Goal: Task Accomplishment & Management: Manage account settings

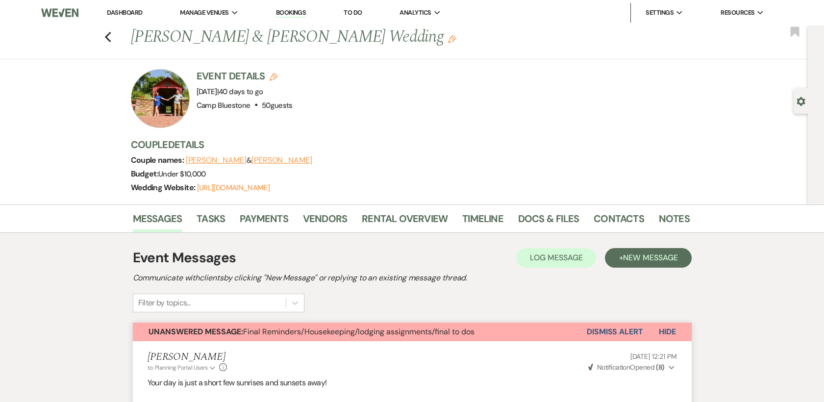
drag, startPoint x: 0, startPoint y: 0, endPoint x: 124, endPoint y: 8, distance: 124.3
click at [124, 8] on link "Dashboard" at bounding box center [124, 12] width 35 height 8
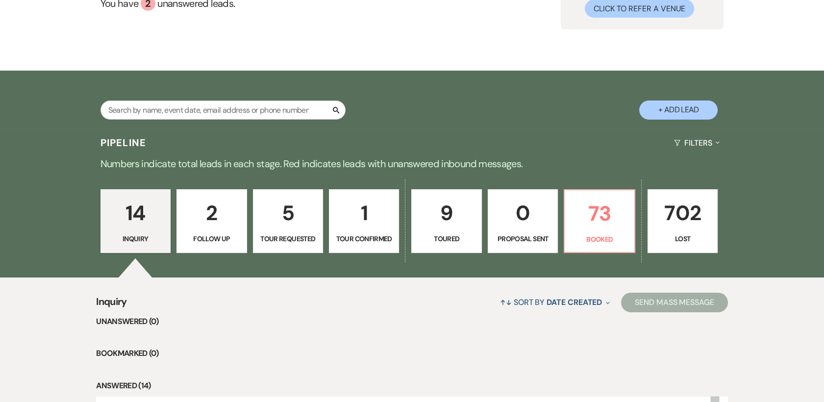
scroll to position [114, 0]
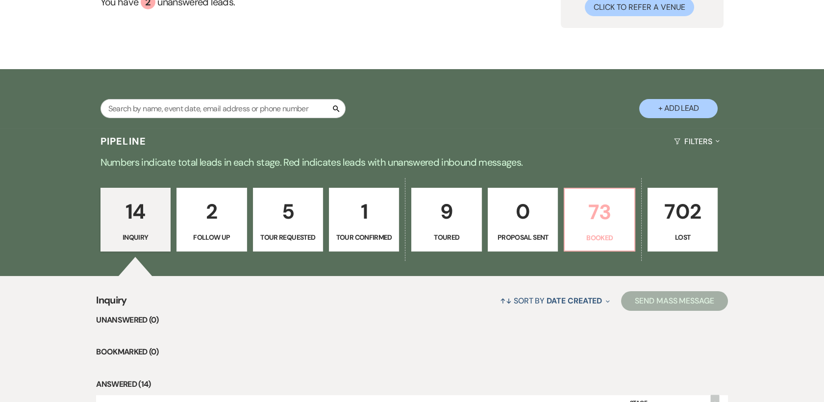
click at [598, 214] on p "73" at bounding box center [599, 212] width 57 height 33
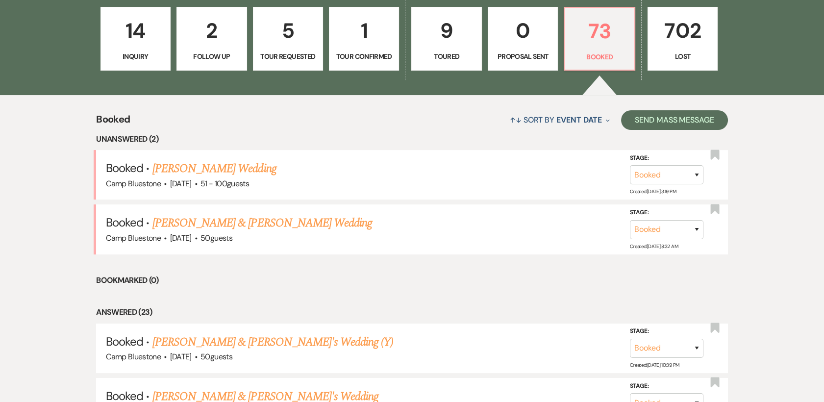
scroll to position [330, 0]
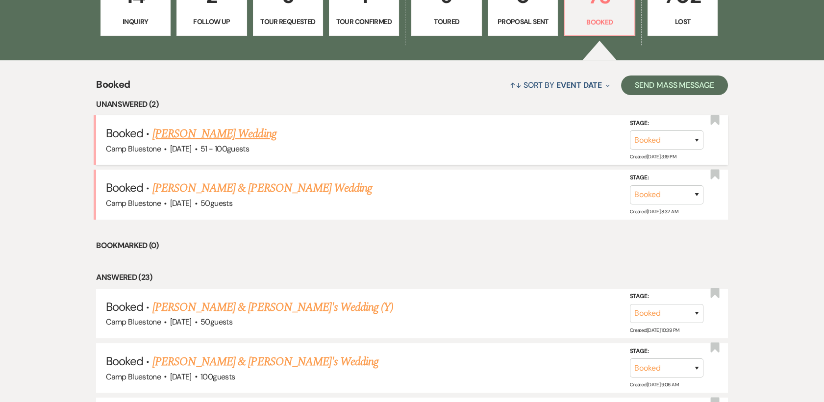
click at [210, 131] on link "[PERSON_NAME] Wedding" at bounding box center [214, 134] width 124 height 18
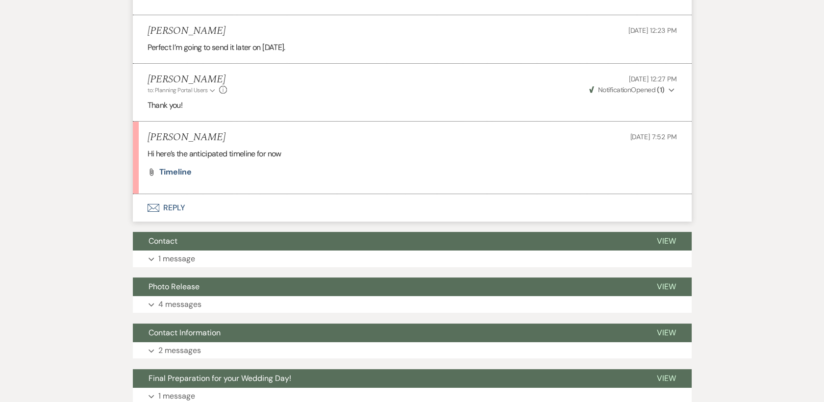
scroll to position [422, 0]
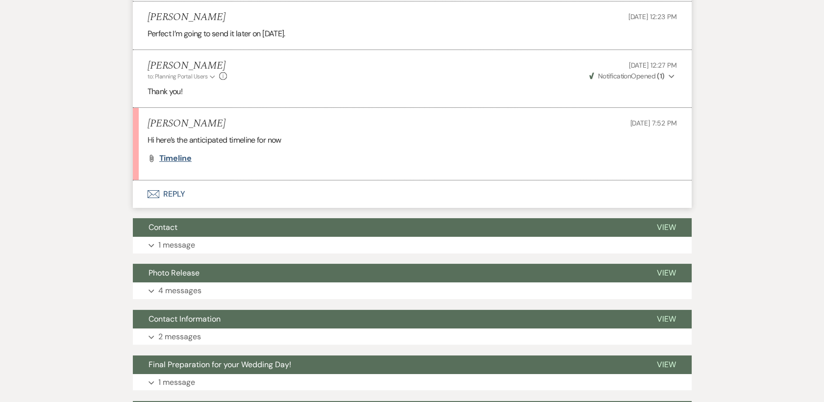
click at [173, 160] on span "Timeline" at bounding box center [175, 158] width 32 height 10
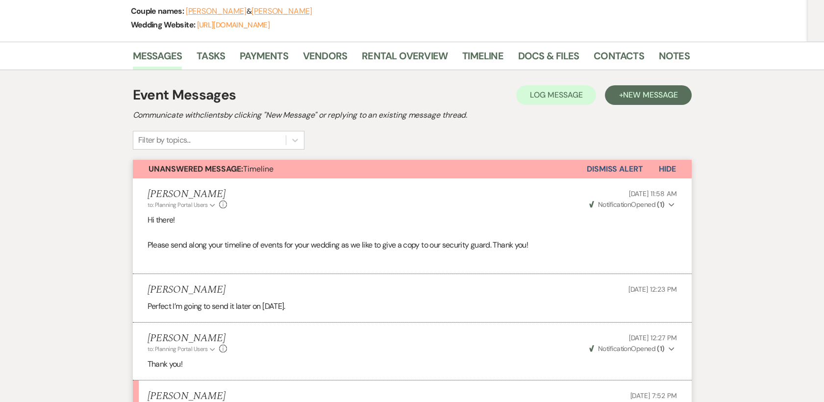
scroll to position [0, 0]
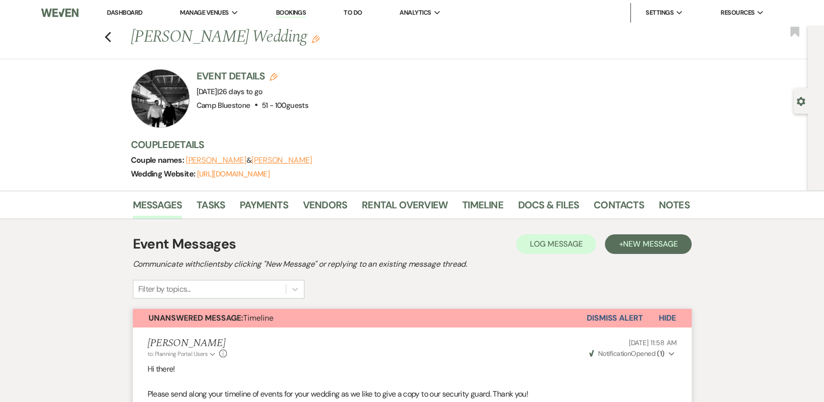
click at [122, 12] on link "Dashboard" at bounding box center [124, 12] width 35 height 8
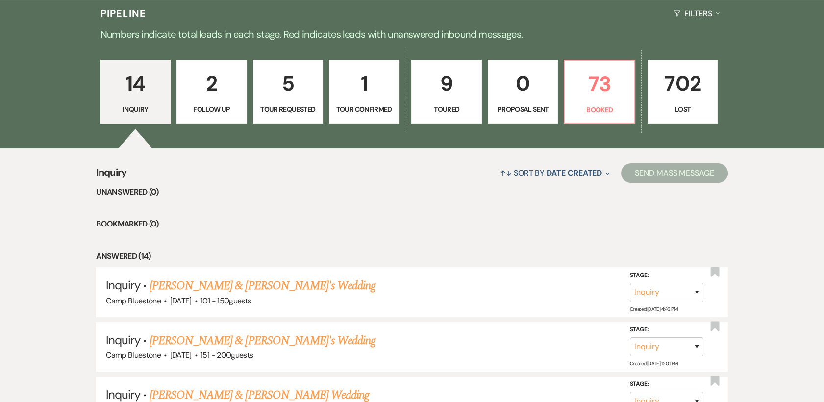
scroll to position [247, 0]
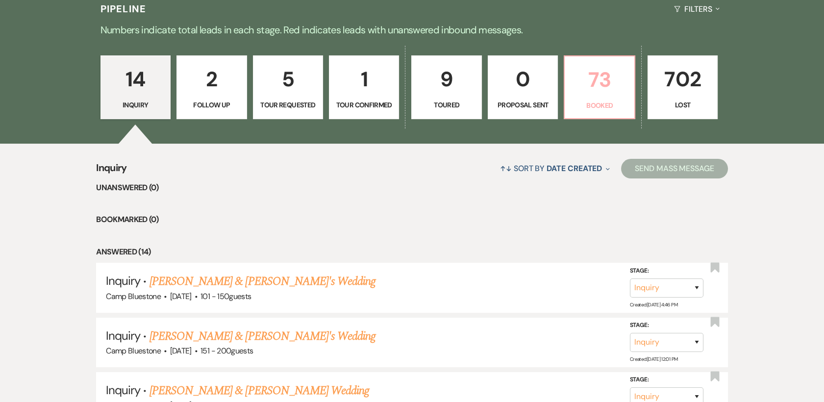
click at [596, 80] on p "73" at bounding box center [599, 79] width 57 height 33
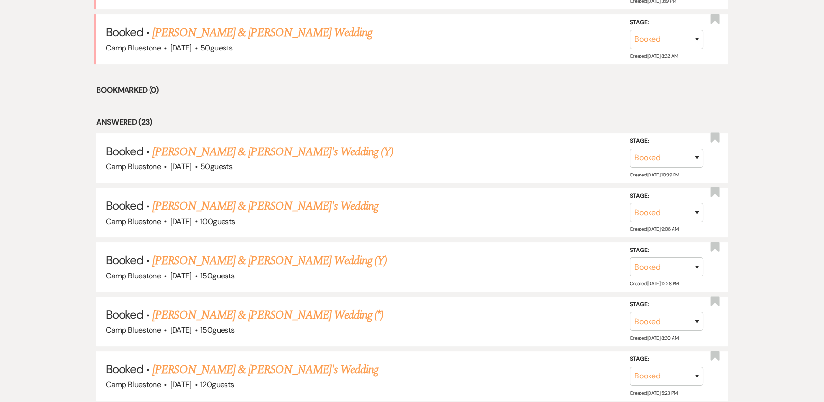
scroll to position [496, 0]
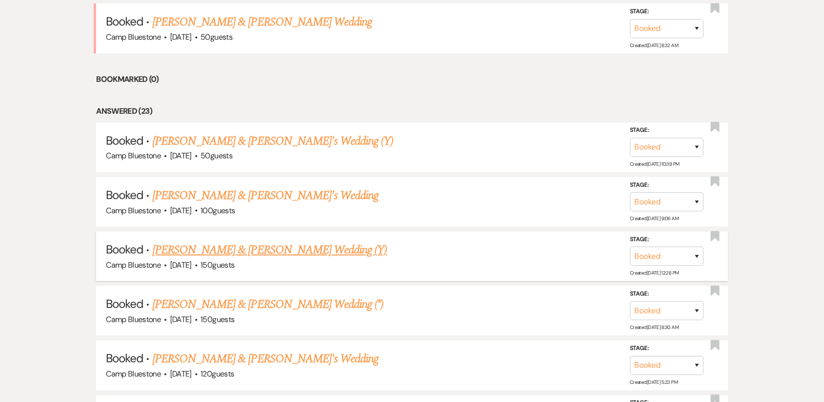
click at [221, 249] on link "[PERSON_NAME] & [PERSON_NAME] Wedding (Y)" at bounding box center [269, 250] width 235 height 18
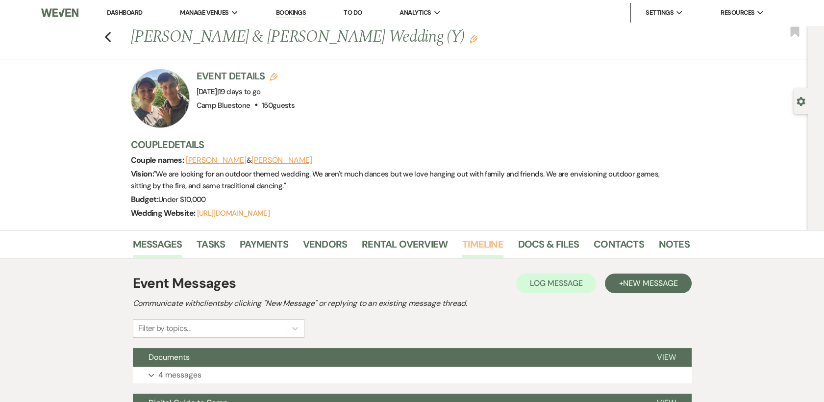
click at [478, 243] on link "Timeline" at bounding box center [482, 247] width 41 height 22
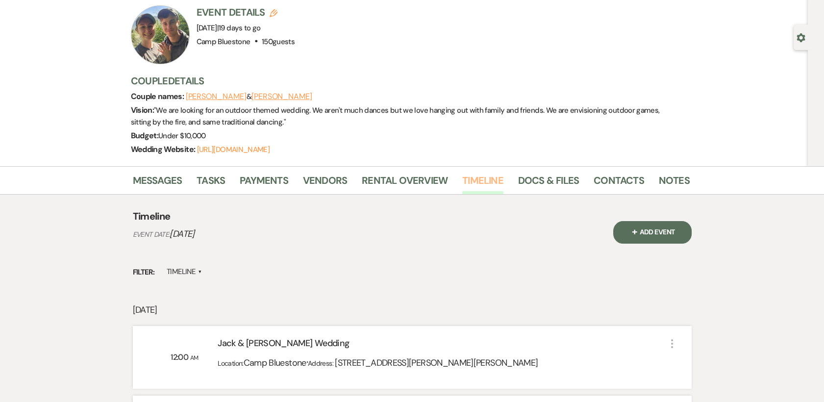
scroll to position [50, 0]
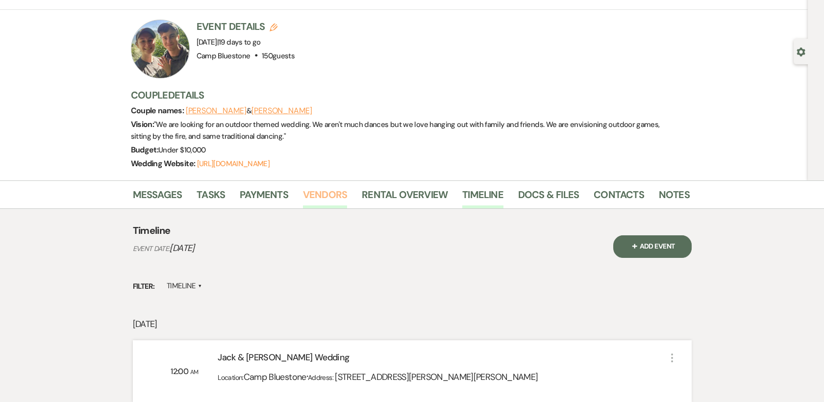
click at [320, 190] on link "Vendors" at bounding box center [325, 198] width 44 height 22
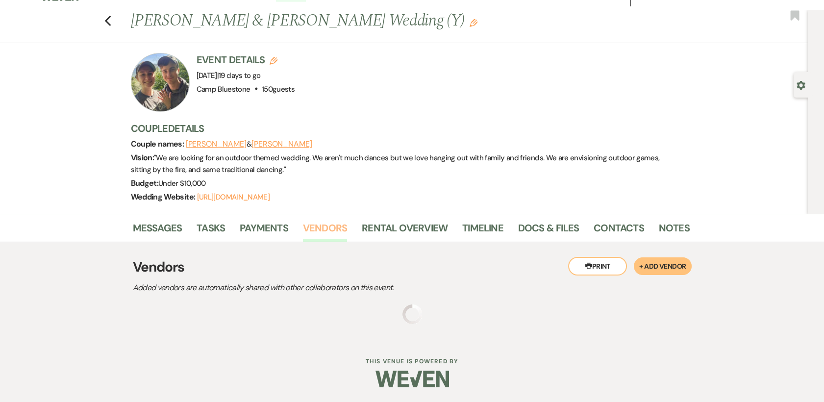
scroll to position [15, 0]
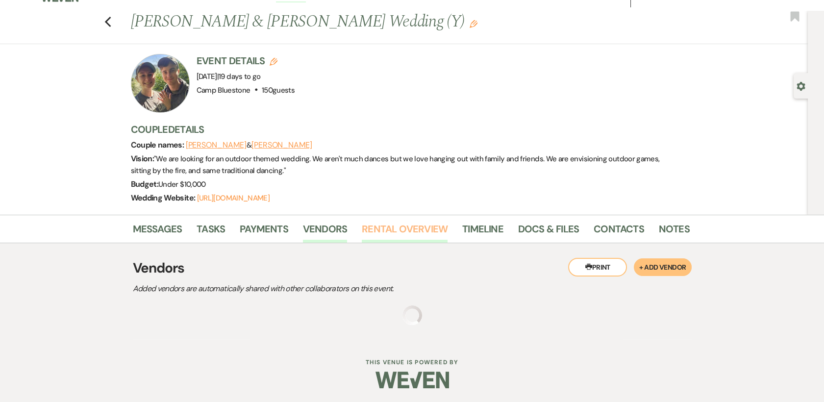
click at [392, 230] on link "Rental Overview" at bounding box center [405, 232] width 86 height 22
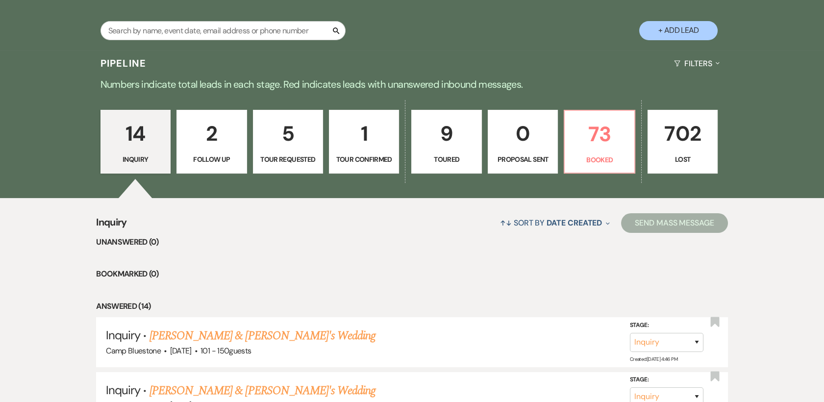
scroll to position [195, 0]
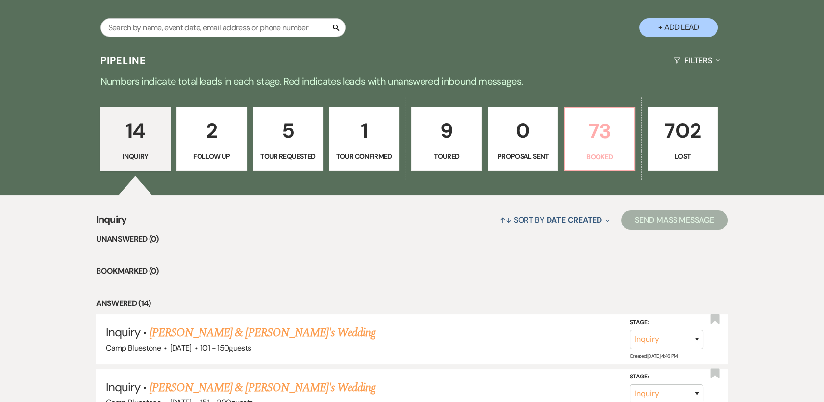
click at [602, 139] on p "73" at bounding box center [599, 131] width 57 height 33
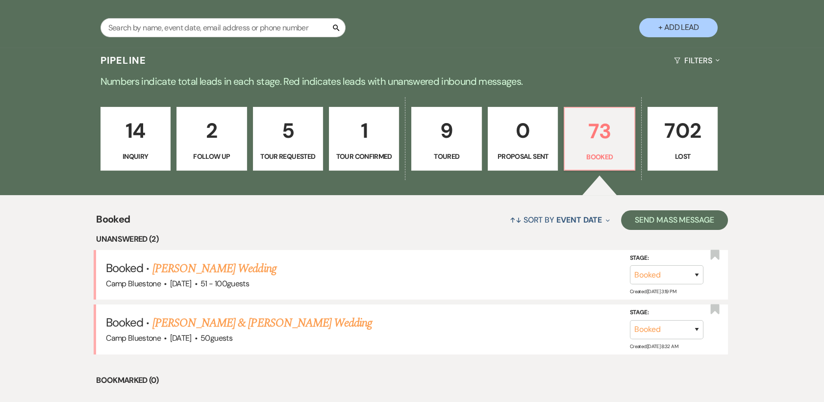
scroll to position [546, 0]
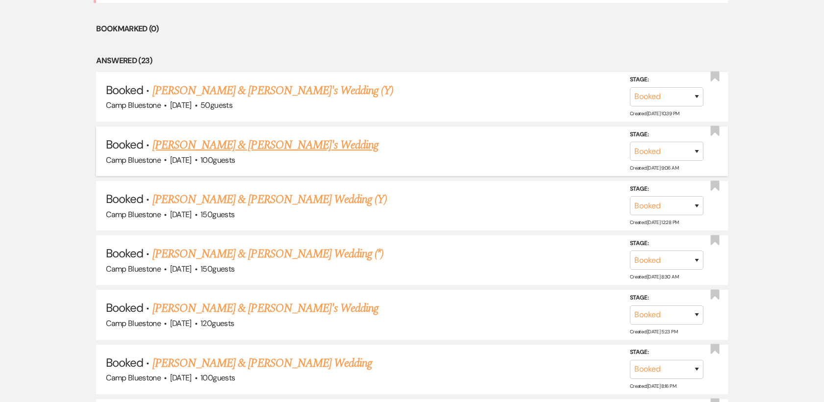
click at [192, 147] on link "[PERSON_NAME] & [PERSON_NAME]'s Wedding" at bounding box center [265, 145] width 226 height 18
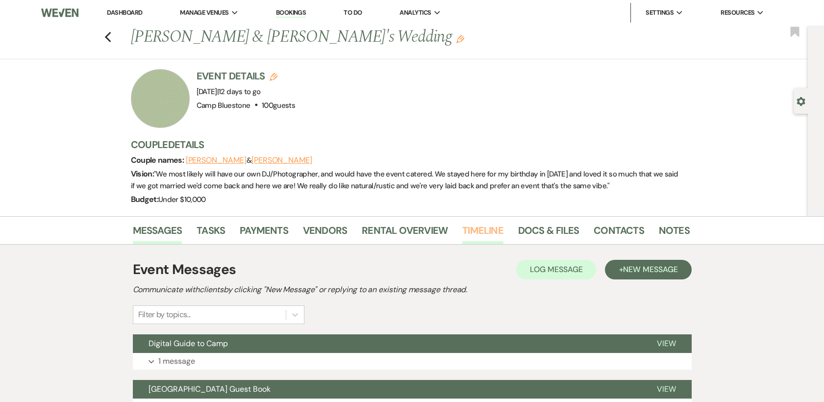
click at [472, 230] on link "Timeline" at bounding box center [482, 234] width 41 height 22
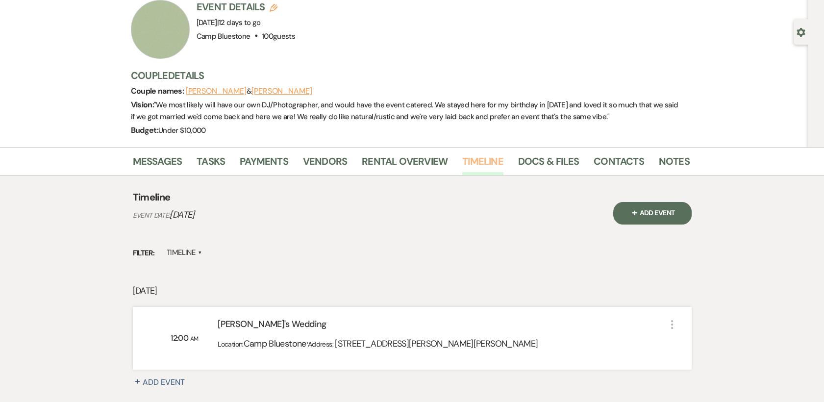
scroll to position [61, 0]
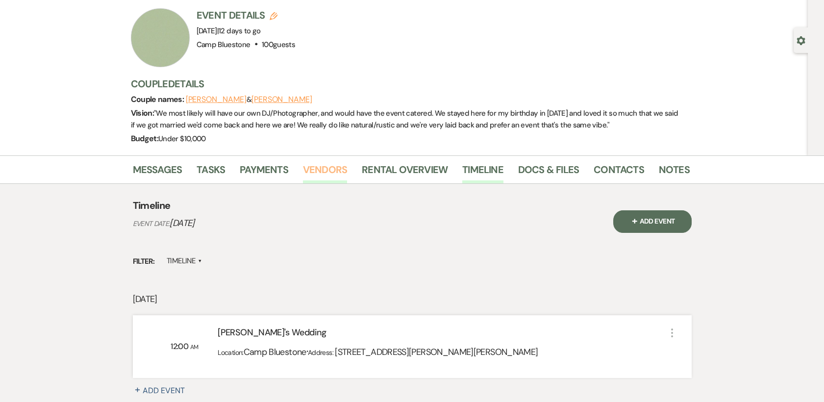
click at [336, 171] on link "Vendors" at bounding box center [325, 173] width 44 height 22
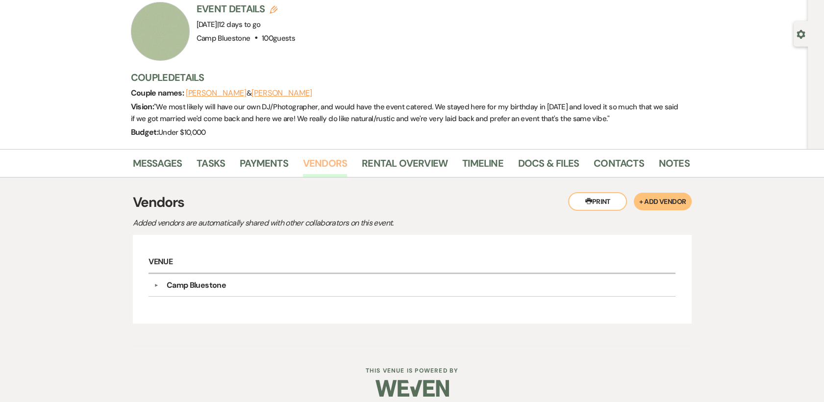
scroll to position [66, 0]
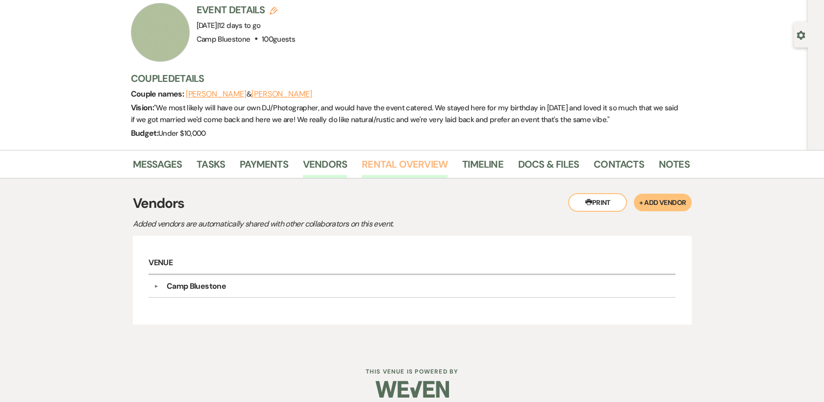
click at [414, 161] on link "Rental Overview" at bounding box center [405, 167] width 86 height 22
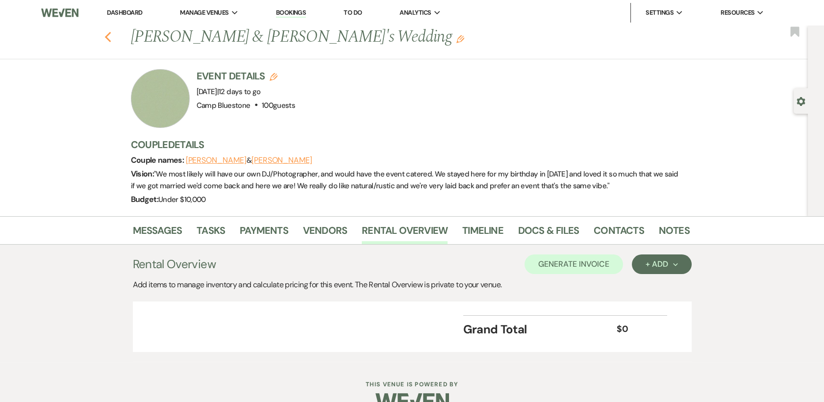
click at [110, 36] on use "button" at bounding box center [107, 37] width 6 height 11
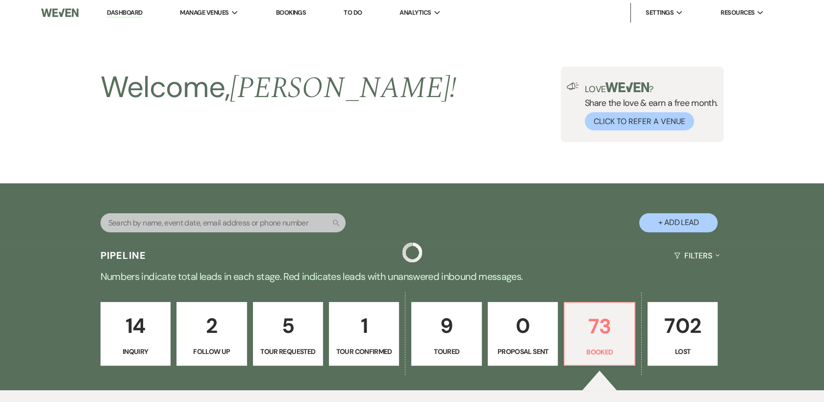
scroll to position [546, 0]
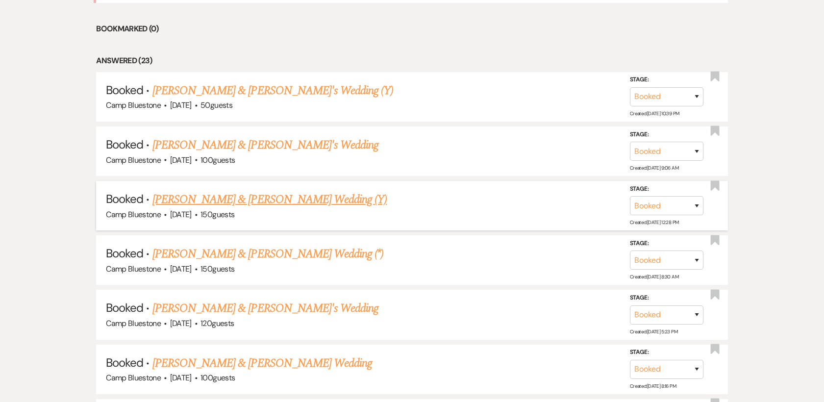
click at [201, 197] on link "[PERSON_NAME] & [PERSON_NAME] Wedding (Y)" at bounding box center [269, 200] width 235 height 18
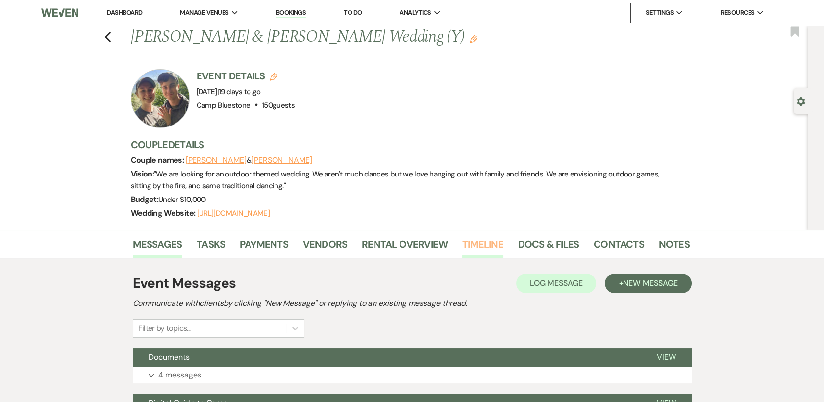
click at [483, 243] on link "Timeline" at bounding box center [482, 247] width 41 height 22
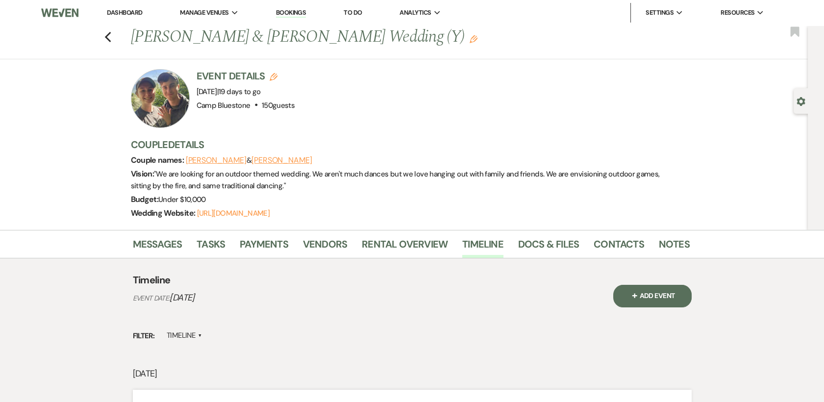
click at [122, 13] on link "Dashboard" at bounding box center [124, 12] width 35 height 8
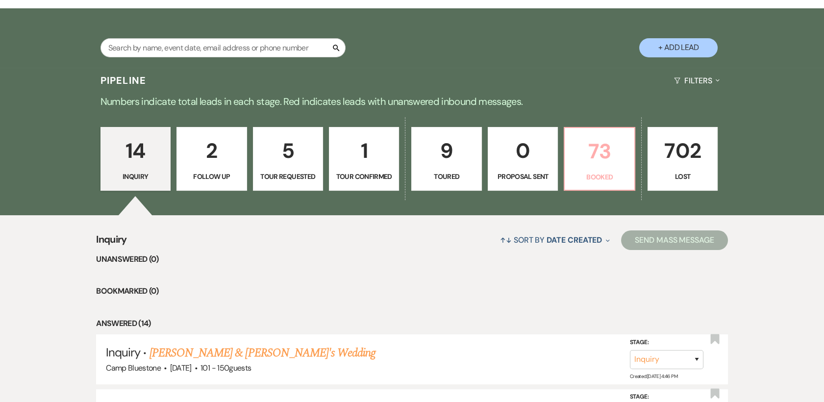
scroll to position [349, 0]
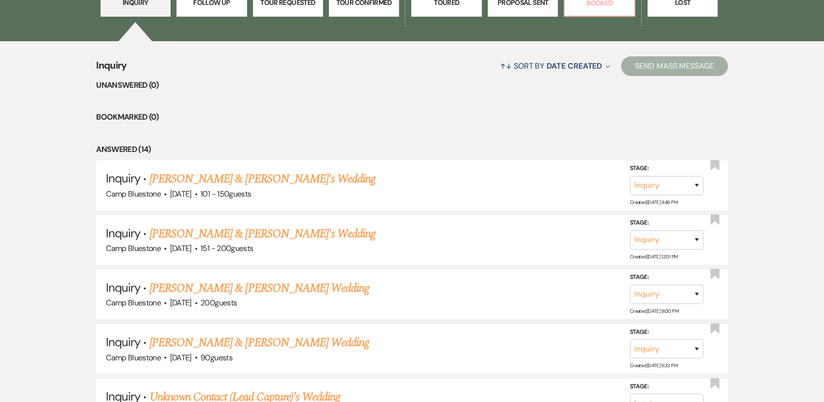
click at [608, 4] on p "Booked" at bounding box center [599, 3] width 57 height 11
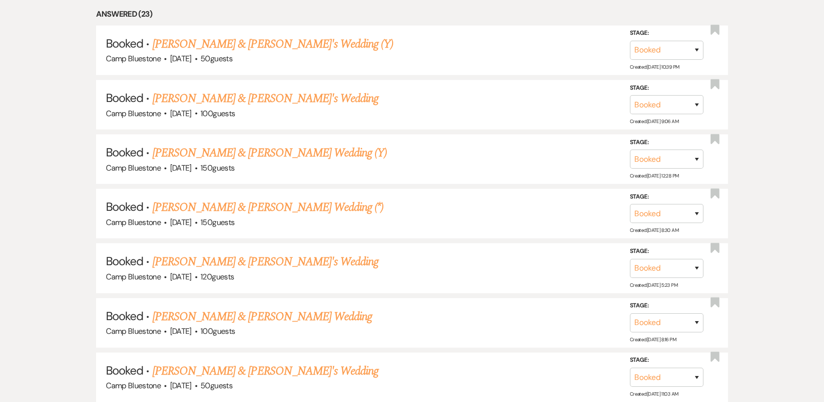
scroll to position [596, 0]
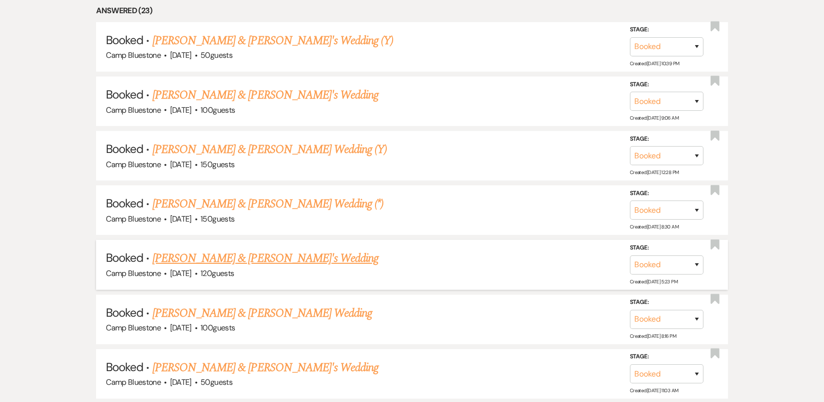
click at [178, 257] on link "[PERSON_NAME] & [PERSON_NAME]'s Wedding" at bounding box center [265, 258] width 226 height 18
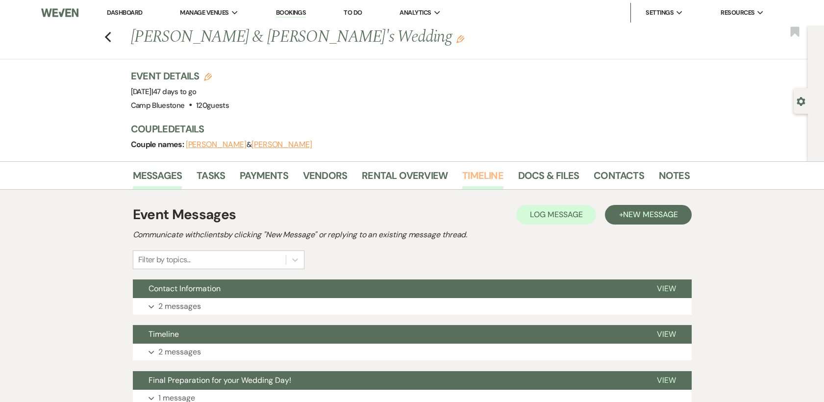
click at [474, 172] on link "Timeline" at bounding box center [482, 179] width 41 height 22
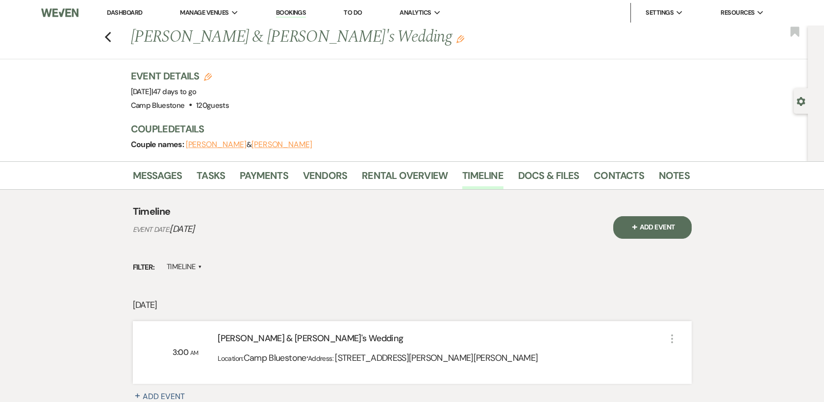
click at [122, 13] on link "Dashboard" at bounding box center [124, 12] width 35 height 8
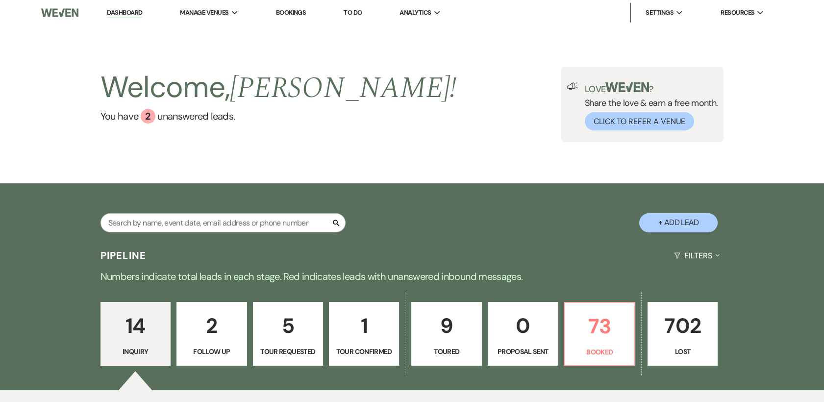
click at [284, 339] on p "5" at bounding box center [287, 325] width 57 height 33
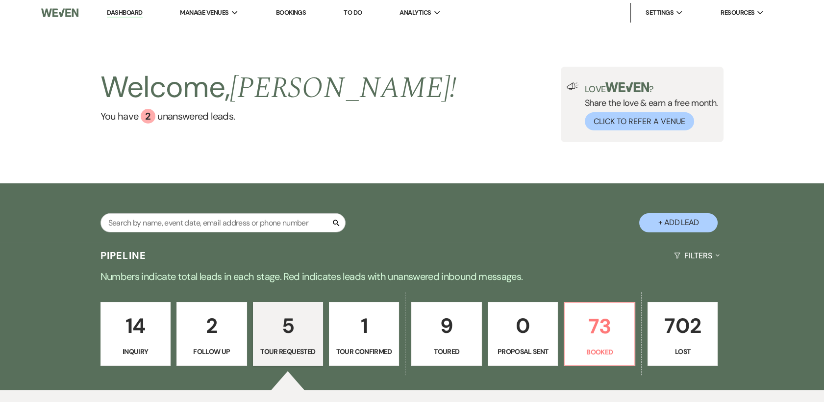
select select "2"
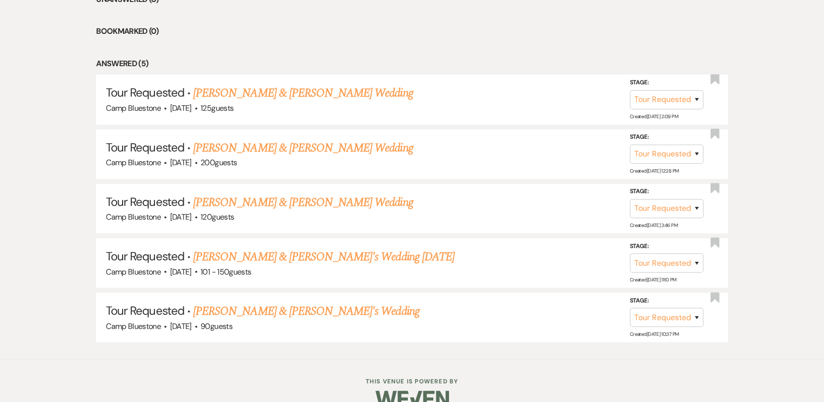
scroll to position [435, 0]
click at [267, 93] on link "[PERSON_NAME] & [PERSON_NAME] Wedding" at bounding box center [303, 93] width 220 height 18
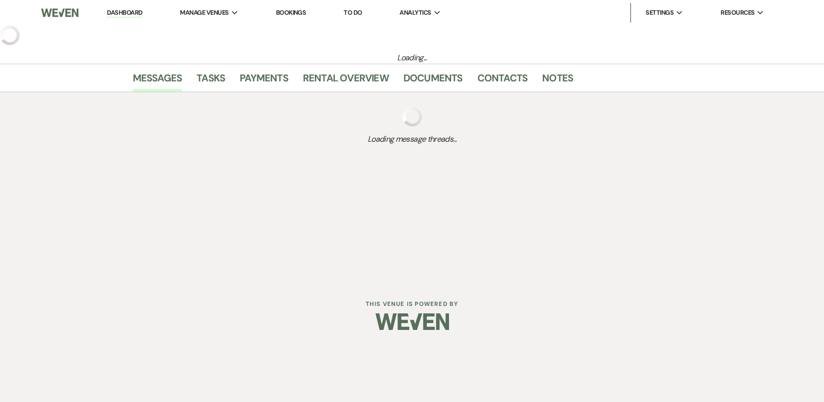
select select "2"
select select "1"
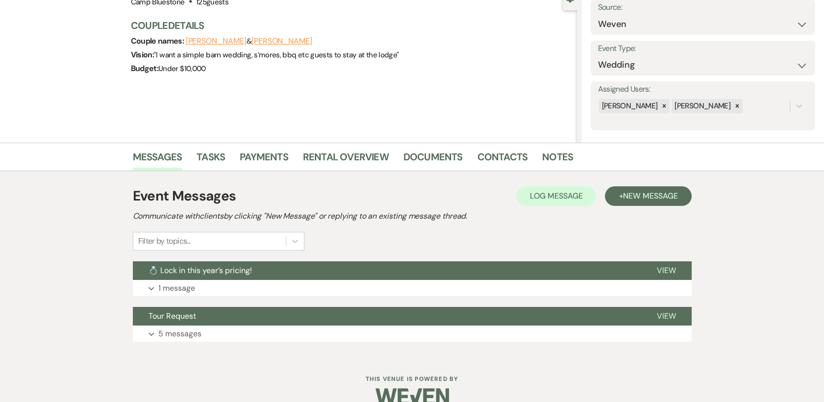
scroll to position [121, 0]
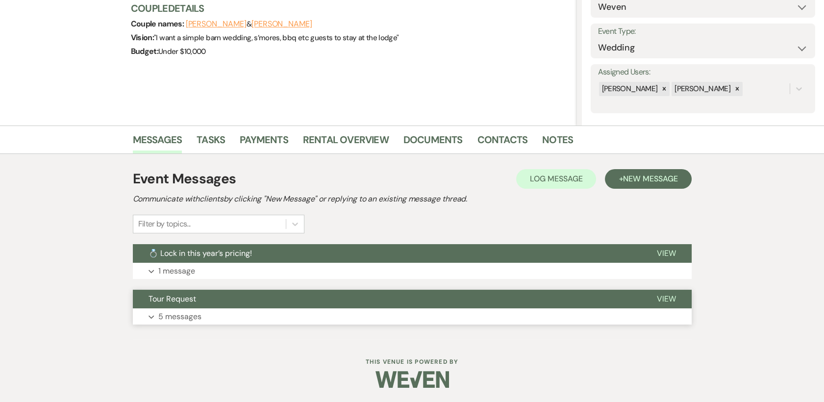
click at [659, 296] on span "View" at bounding box center [666, 299] width 19 height 10
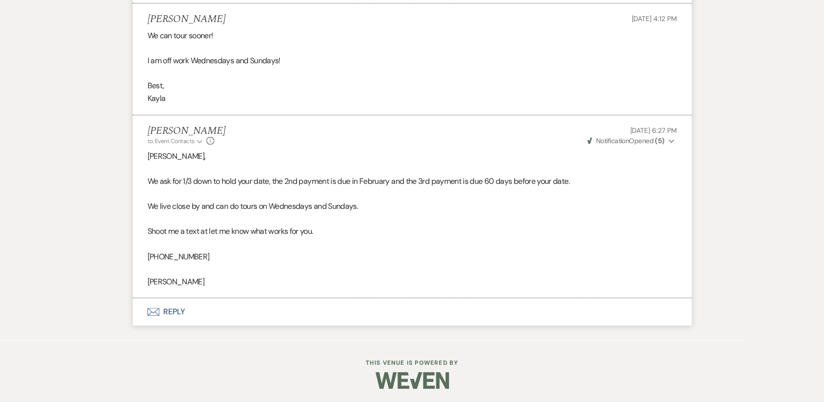
scroll to position [1106, 0]
click at [172, 308] on button "Envelope Reply" at bounding box center [412, 311] width 559 height 27
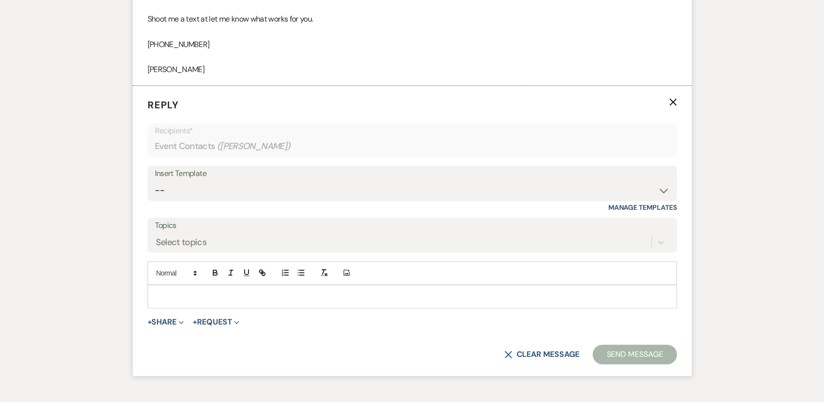
scroll to position [1333, 0]
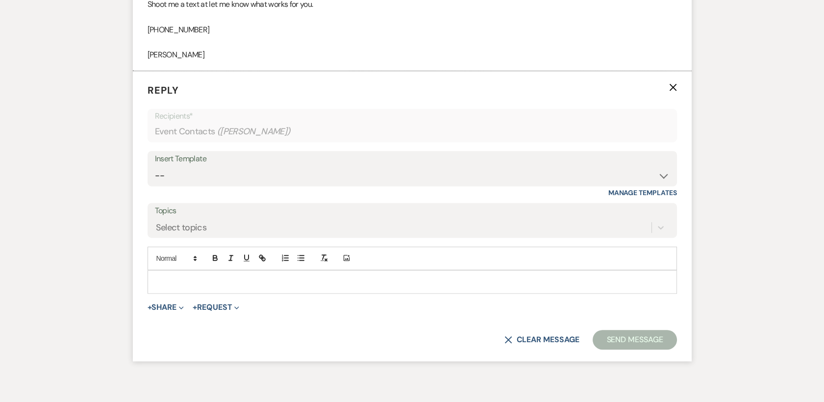
click at [242, 273] on div at bounding box center [412, 282] width 528 height 23
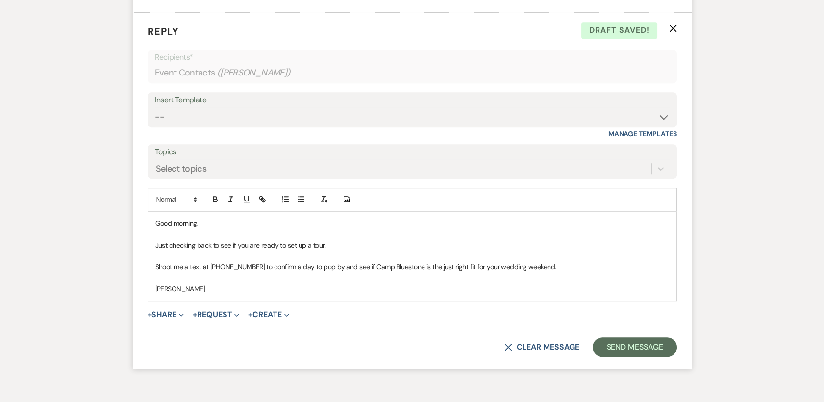
scroll to position [1402, 0]
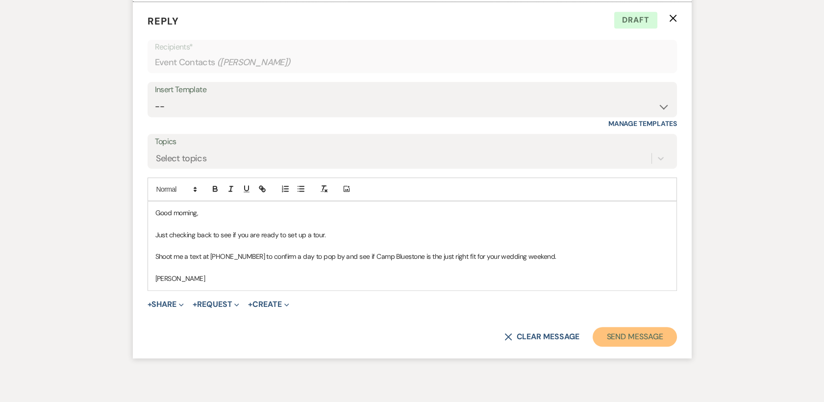
click at [646, 335] on button "Send Message" at bounding box center [635, 337] width 84 height 20
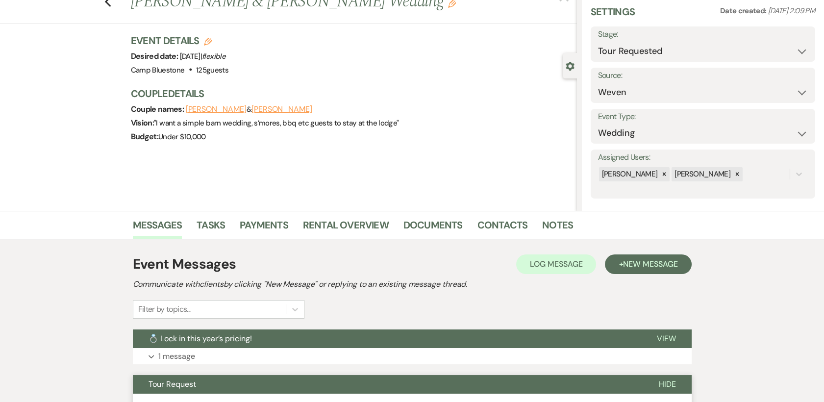
scroll to position [0, 0]
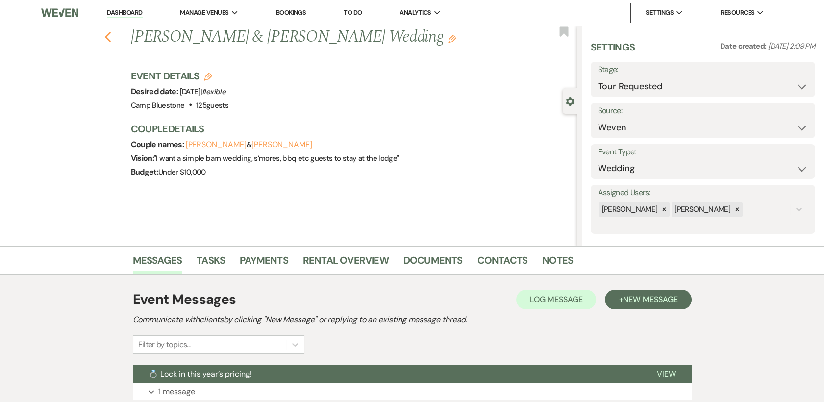
click at [112, 38] on icon "Previous" at bounding box center [107, 37] width 7 height 12
select select "2"
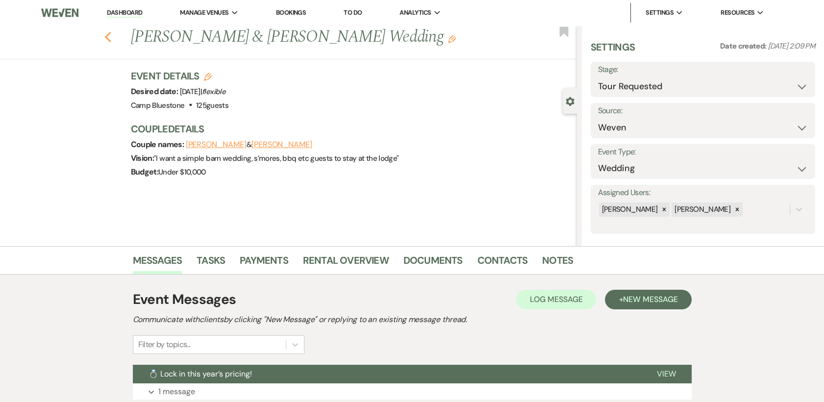
select select "2"
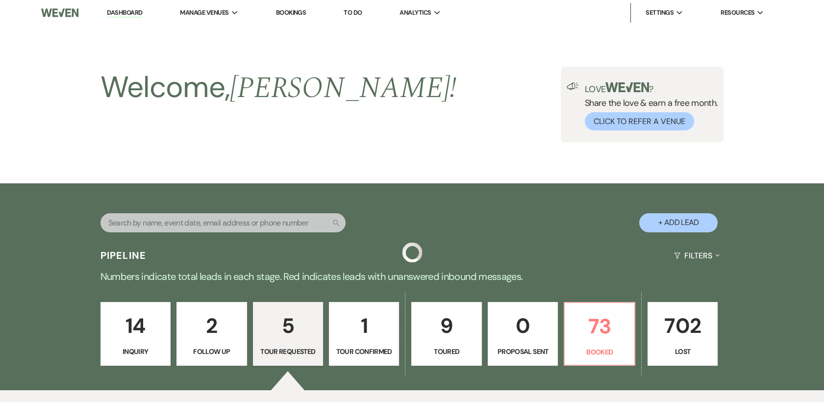
scroll to position [435, 0]
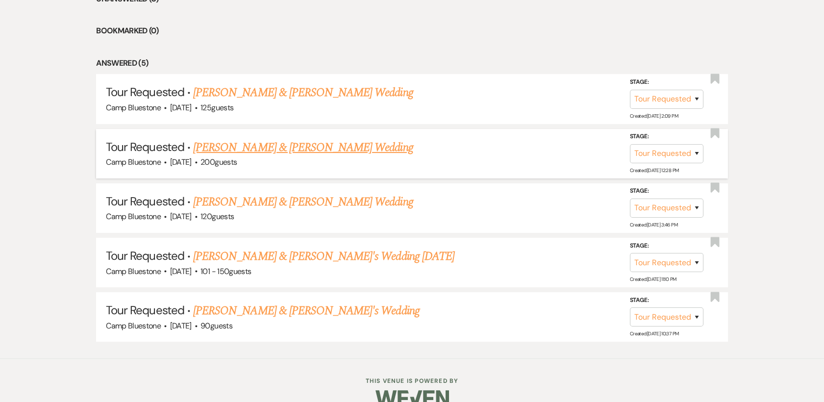
click at [223, 148] on link "[PERSON_NAME] & [PERSON_NAME] Wedding" at bounding box center [303, 148] width 220 height 18
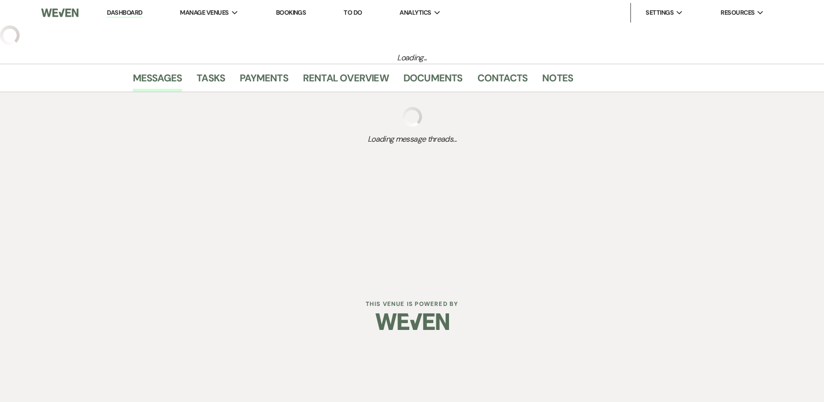
select select "2"
select select "1"
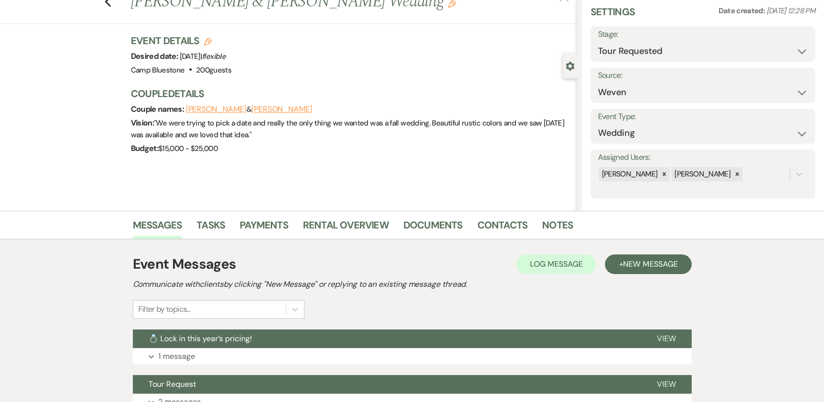
scroll to position [121, 0]
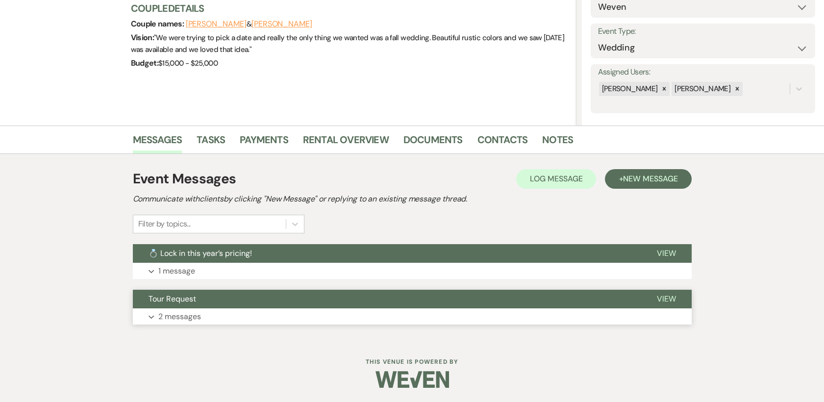
click at [664, 298] on span "View" at bounding box center [666, 299] width 19 height 10
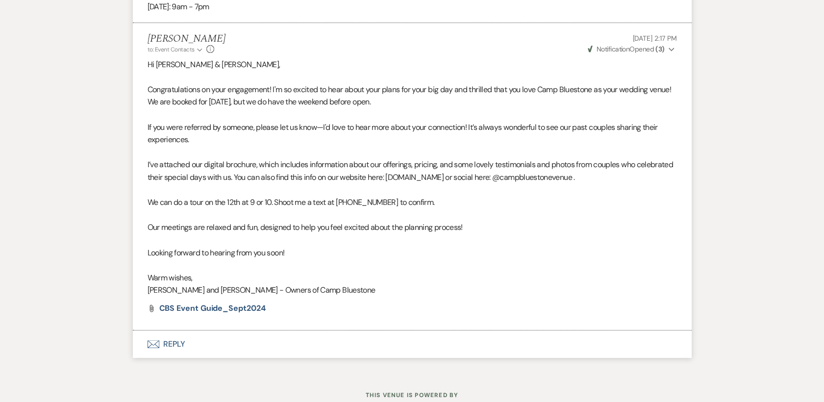
scroll to position [675, 0]
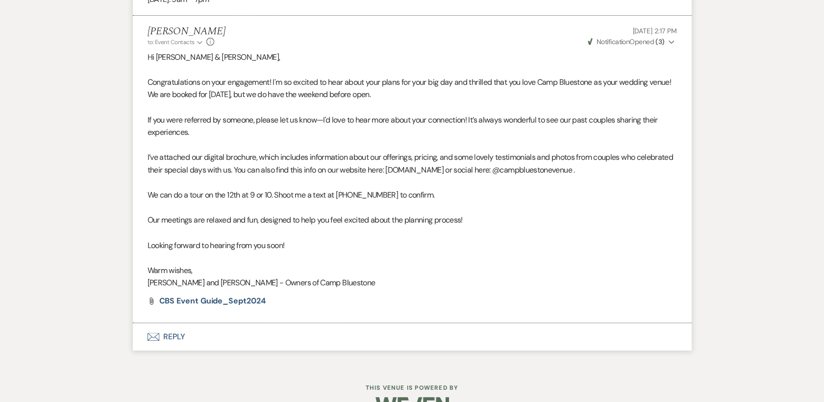
click at [173, 332] on button "Envelope Reply" at bounding box center [412, 336] width 559 height 27
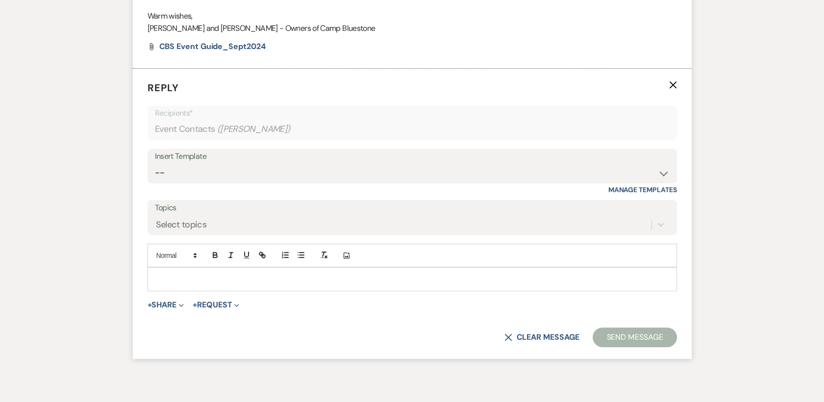
scroll to position [941, 0]
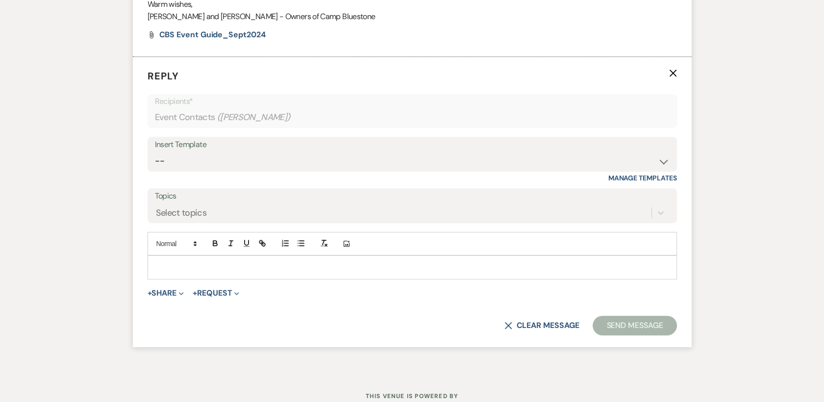
click at [165, 262] on p at bounding box center [412, 267] width 514 height 11
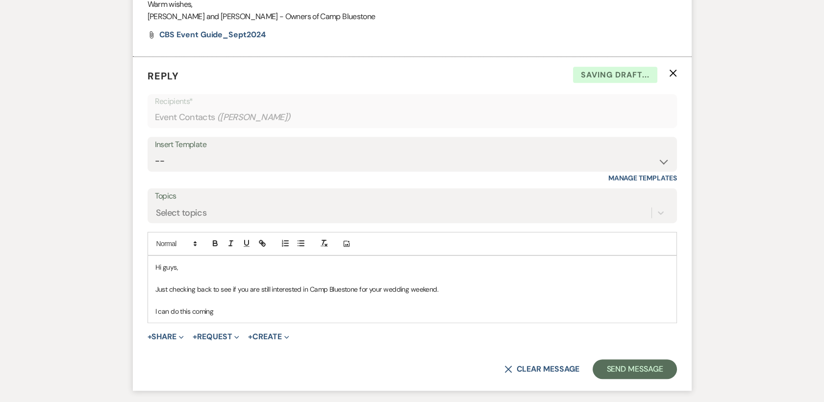
click at [164, 270] on p "Hi guys," at bounding box center [412, 267] width 514 height 11
drag, startPoint x: 164, startPoint y: 270, endPoint x: 219, endPoint y: 308, distance: 66.9
click at [219, 308] on p "I can do this coming" at bounding box center [412, 311] width 514 height 11
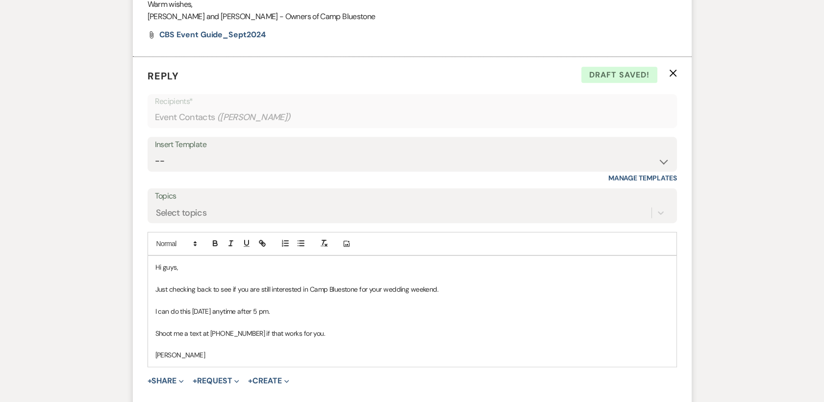
click at [295, 311] on p "I can do this [DATE] anytime after 5 pm." at bounding box center [412, 311] width 514 height 11
click at [257, 331] on p "Shoot me a text at [PHONE_NUMBER] if that works for you." at bounding box center [412, 333] width 514 height 11
click at [263, 295] on p at bounding box center [412, 300] width 514 height 11
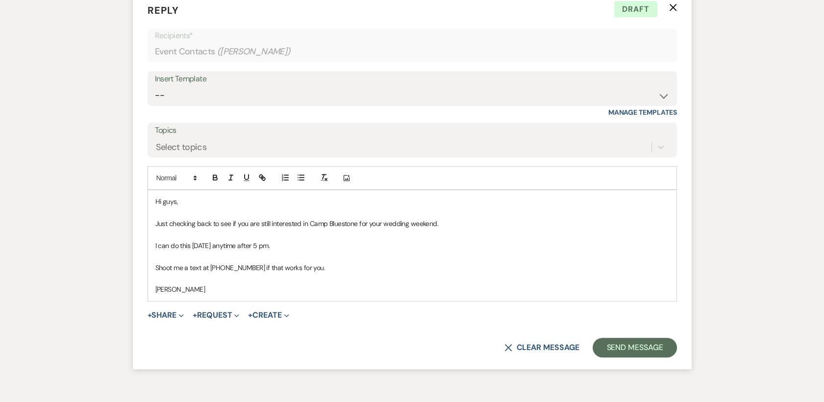
scroll to position [1032, 0]
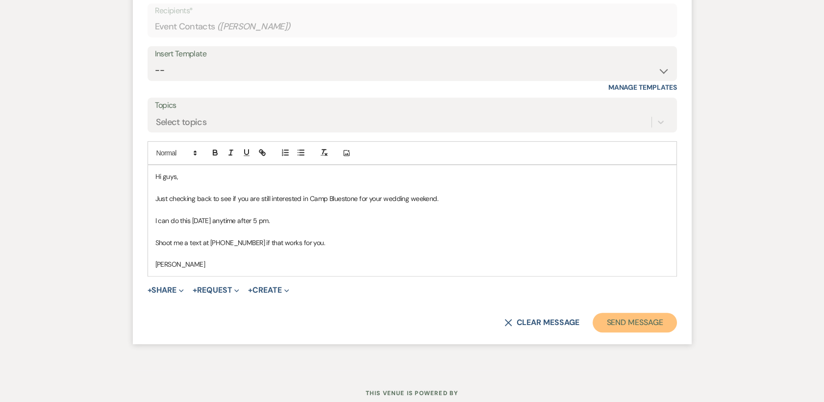
click at [649, 321] on button "Send Message" at bounding box center [635, 323] width 84 height 20
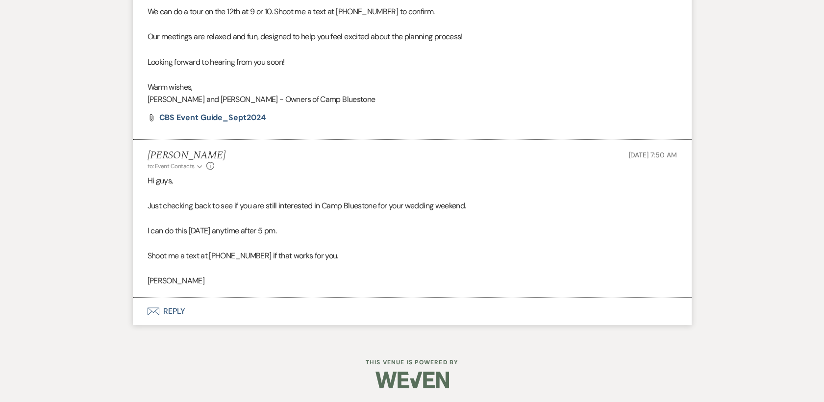
scroll to position [435, 0]
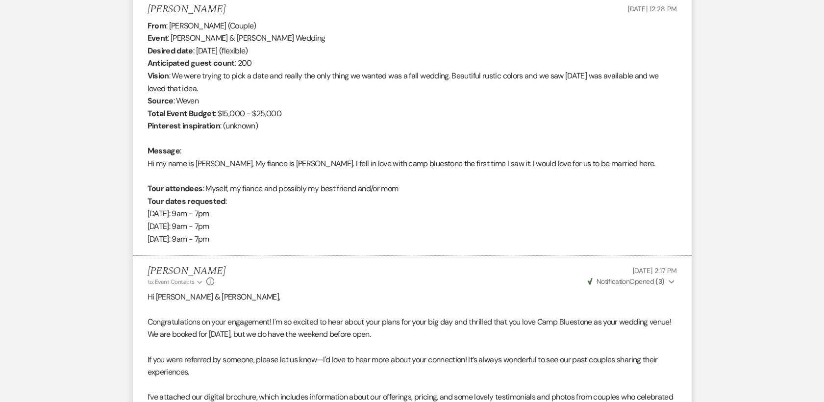
select select "2"
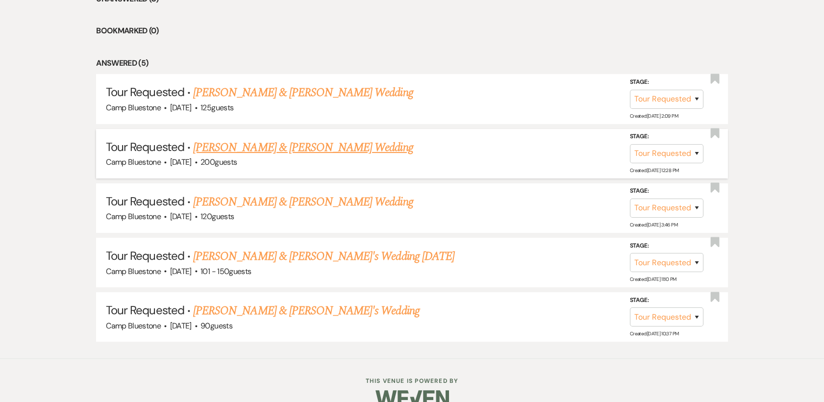
click at [322, 149] on link "[PERSON_NAME] & [PERSON_NAME] Wedding" at bounding box center [303, 148] width 220 height 18
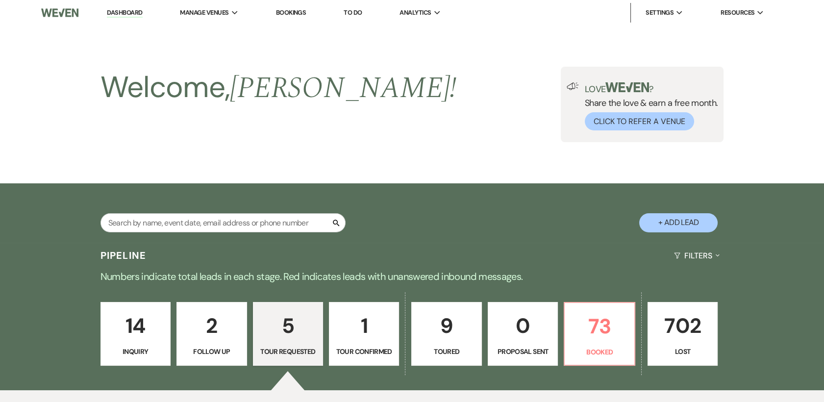
select select "2"
select select "1"
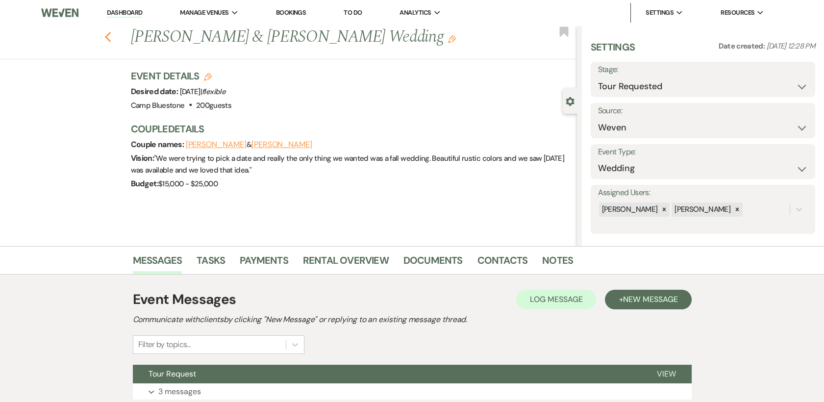
click at [111, 35] on use "button" at bounding box center [107, 37] width 6 height 11
select select "2"
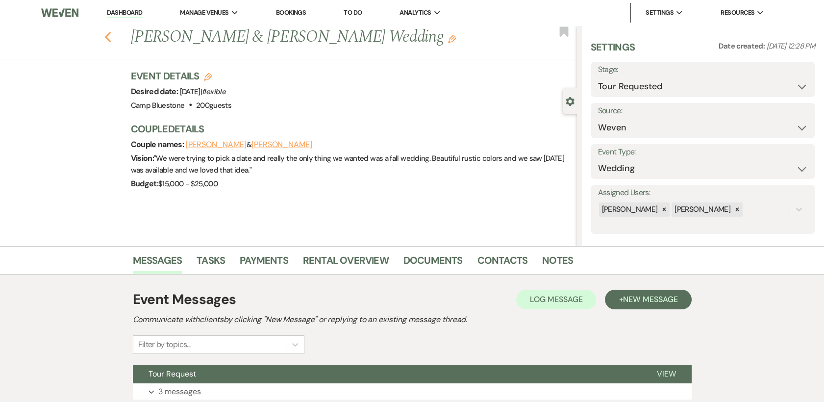
select select "2"
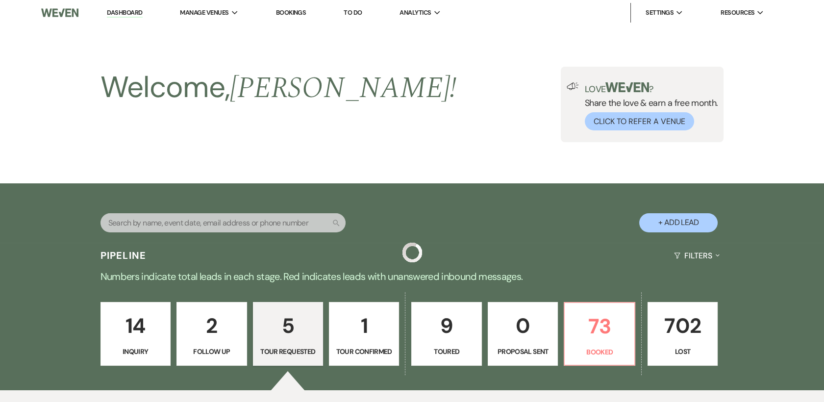
scroll to position [435, 0]
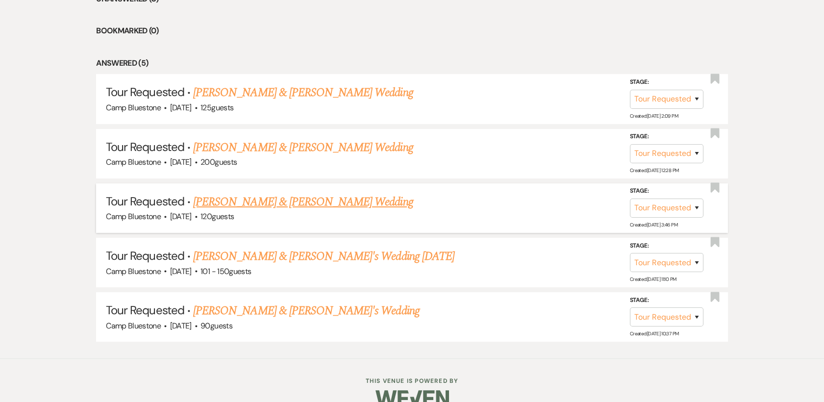
click at [291, 202] on link "[PERSON_NAME] & [PERSON_NAME] Wedding" at bounding box center [303, 202] width 220 height 18
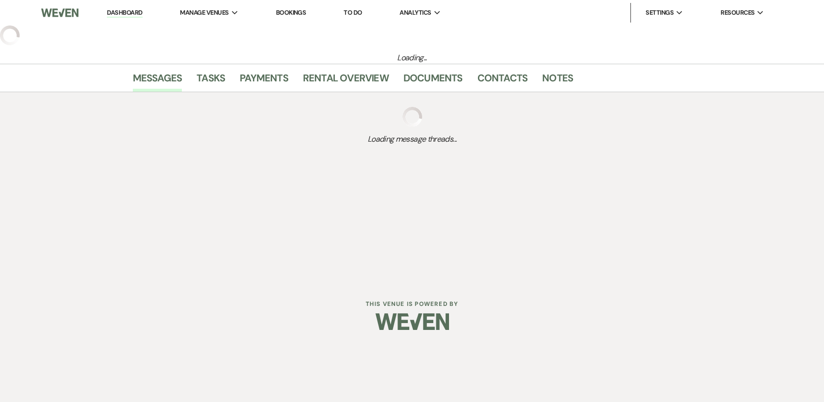
select select "2"
select select "1"
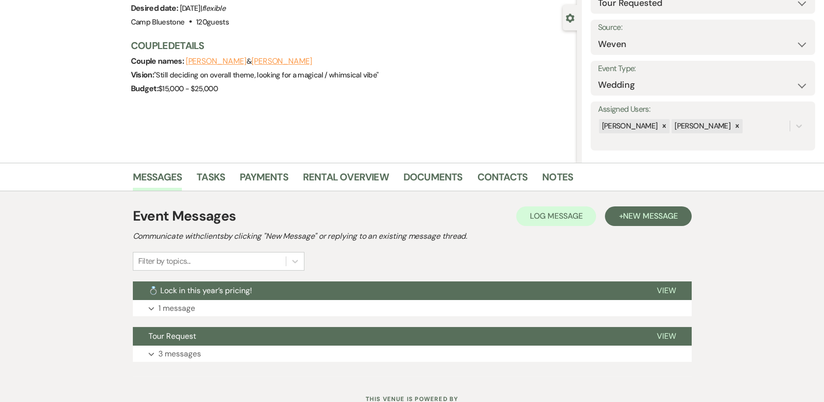
scroll to position [85, 0]
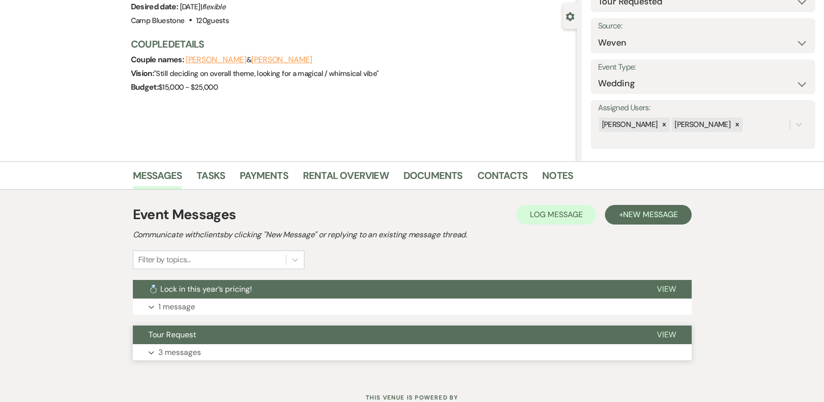
click at [671, 333] on span "View" at bounding box center [666, 334] width 19 height 10
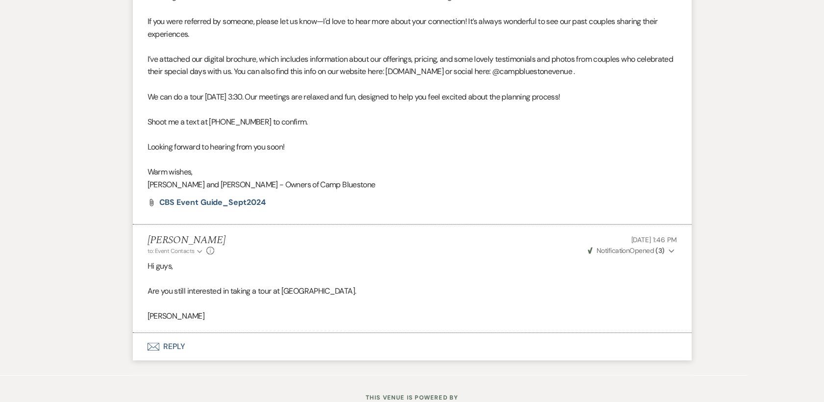
scroll to position [784, 0]
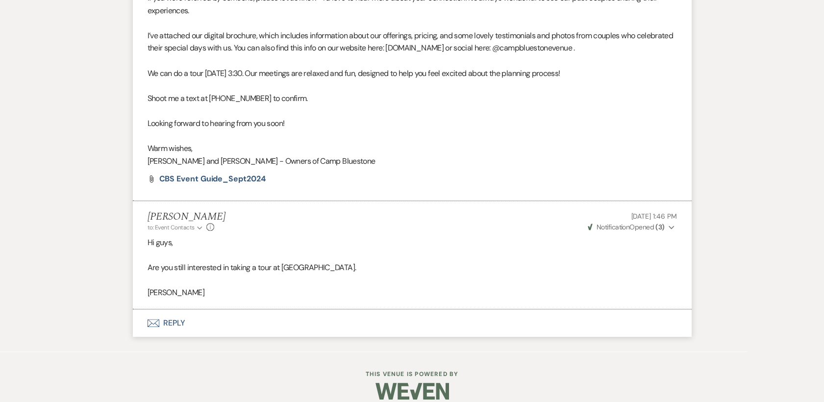
click at [171, 321] on button "Envelope Reply" at bounding box center [412, 322] width 559 height 27
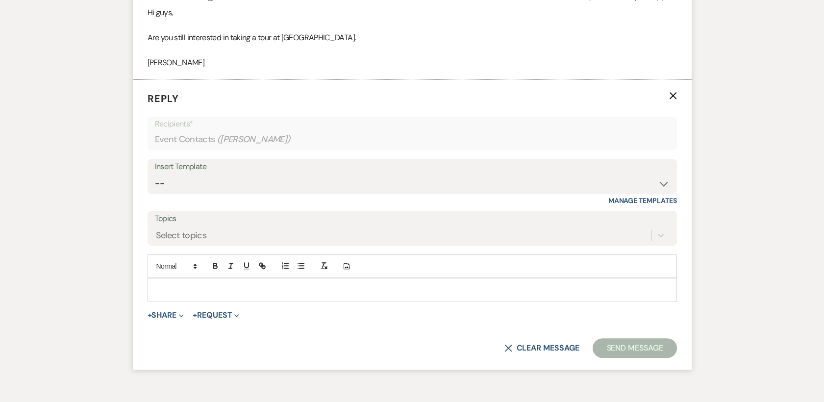
scroll to position [1037, 0]
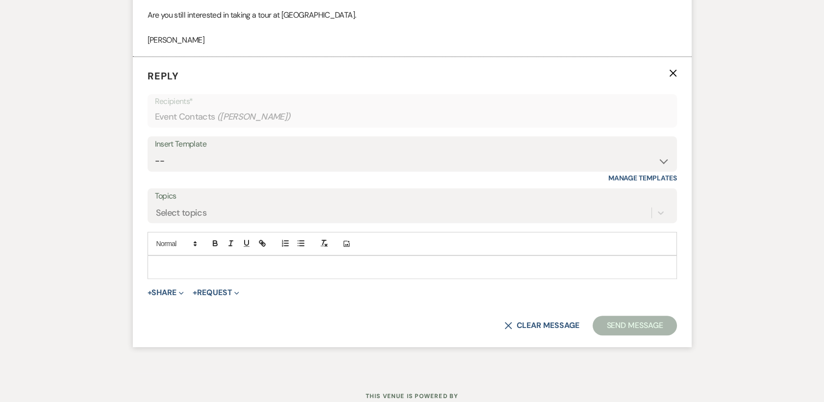
drag, startPoint x: 166, startPoint y: 268, endPoint x: 164, endPoint y: 263, distance: 5.9
click at [165, 268] on p at bounding box center [412, 267] width 514 height 11
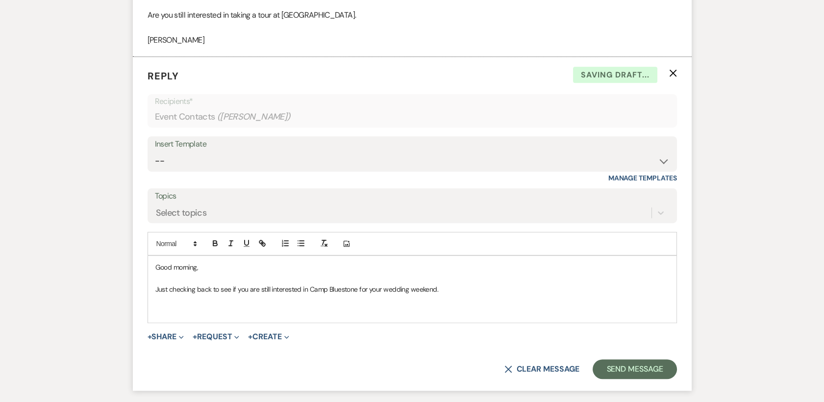
click at [164, 263] on p "Good morning," at bounding box center [412, 267] width 514 height 11
click at [165, 308] on p at bounding box center [412, 311] width 514 height 11
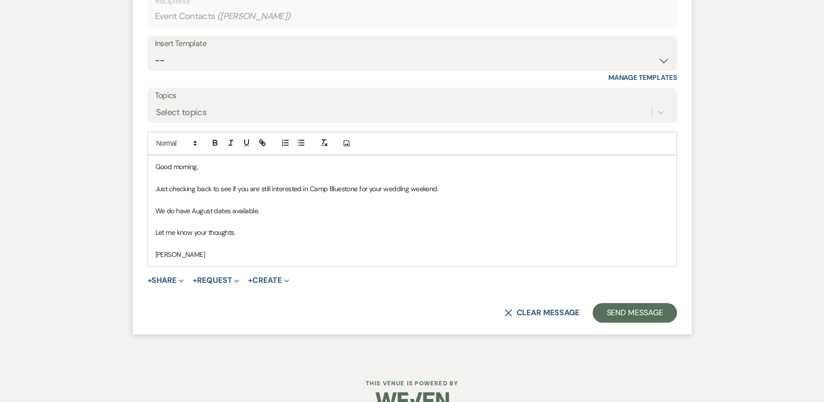
scroll to position [1139, 0]
click at [625, 315] on button "Send Message" at bounding box center [635, 311] width 84 height 20
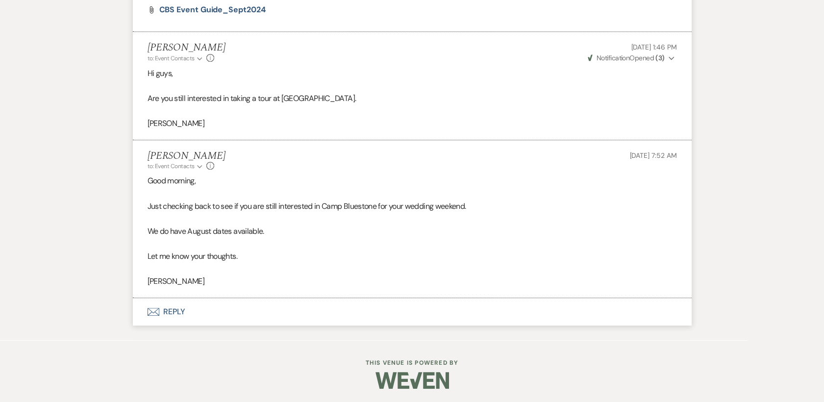
select select "2"
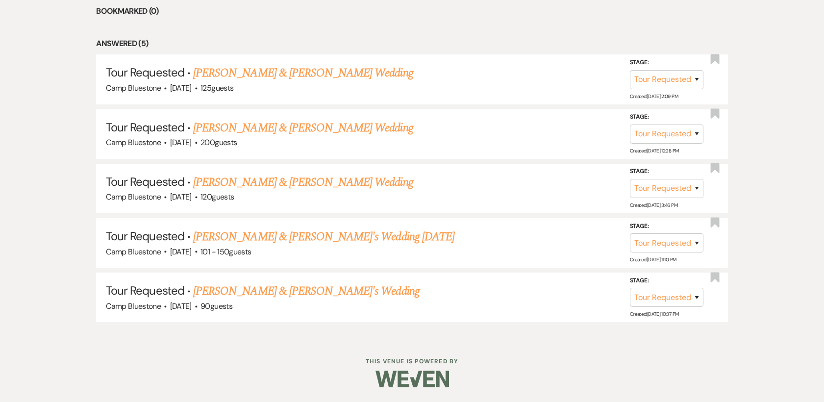
scroll to position [435, 0]
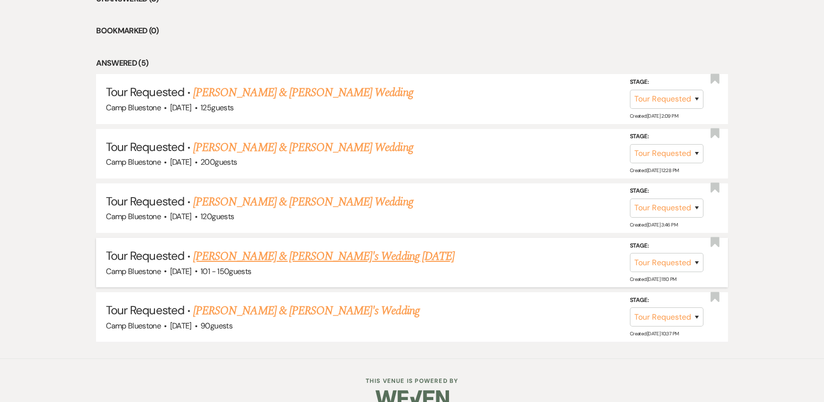
click at [293, 259] on link "[PERSON_NAME] & [PERSON_NAME]'s Wedding [DATE]" at bounding box center [323, 257] width 261 height 18
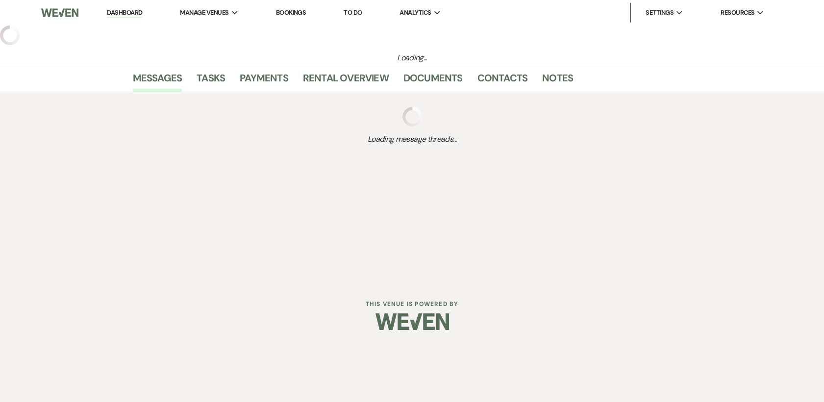
select select "2"
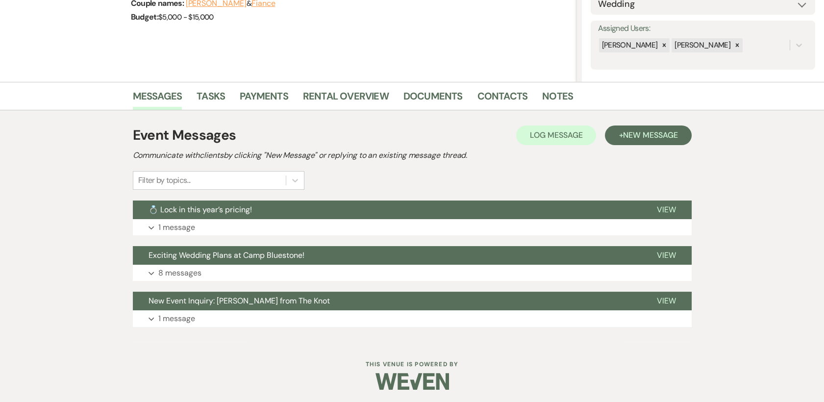
scroll to position [166, 0]
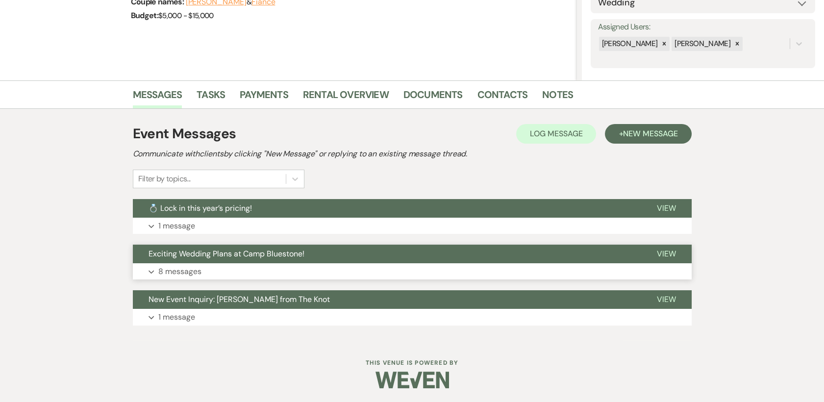
click at [667, 252] on span "View" at bounding box center [666, 253] width 19 height 10
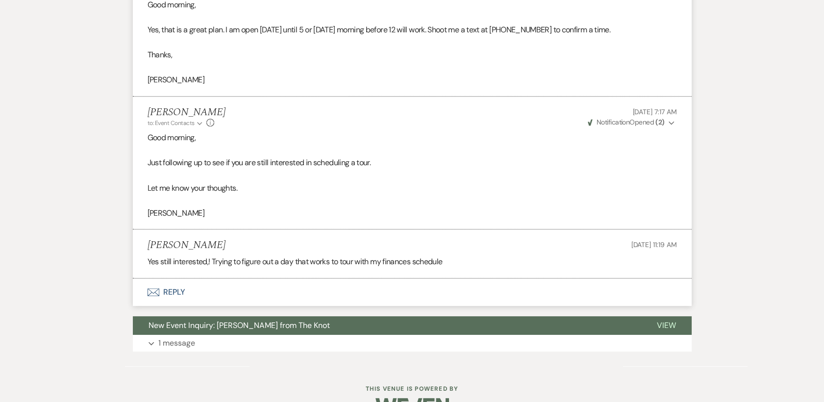
scroll to position [1017, 0]
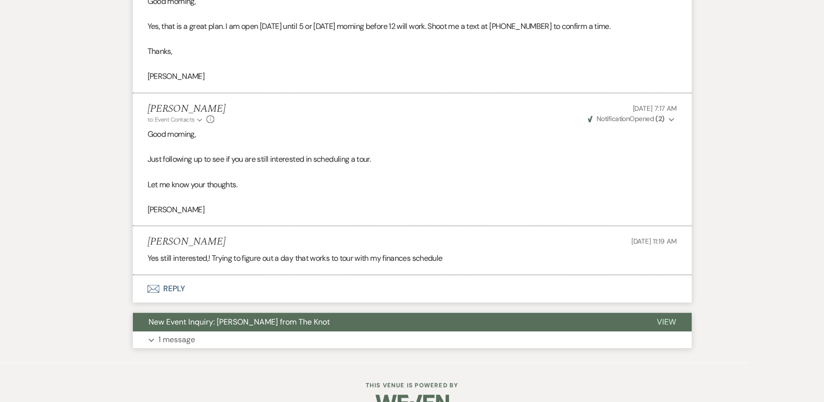
click at [664, 317] on span "View" at bounding box center [666, 322] width 19 height 10
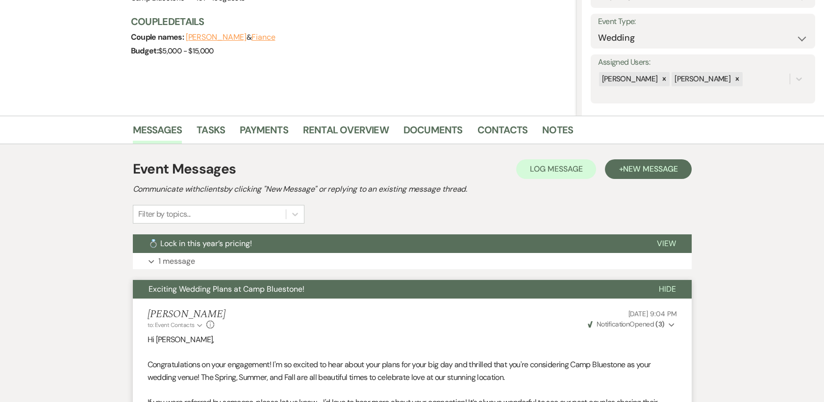
scroll to position [0, 0]
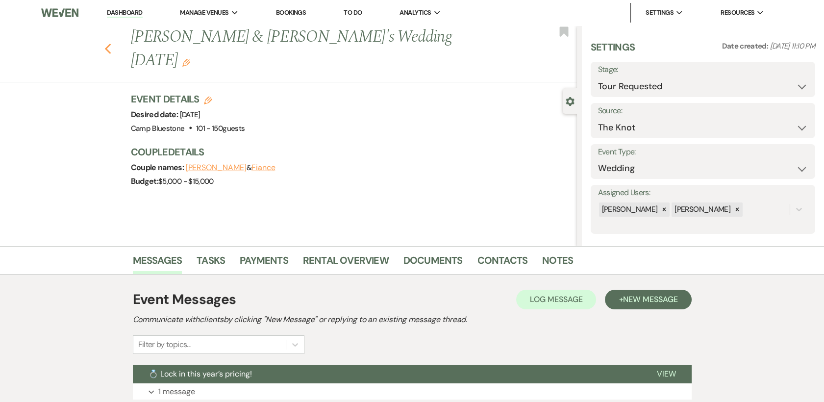
click at [112, 43] on icon "Previous" at bounding box center [107, 49] width 7 height 12
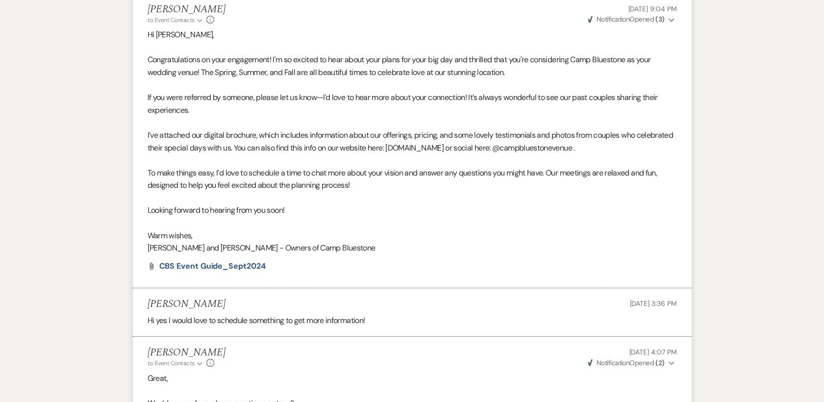
select select "2"
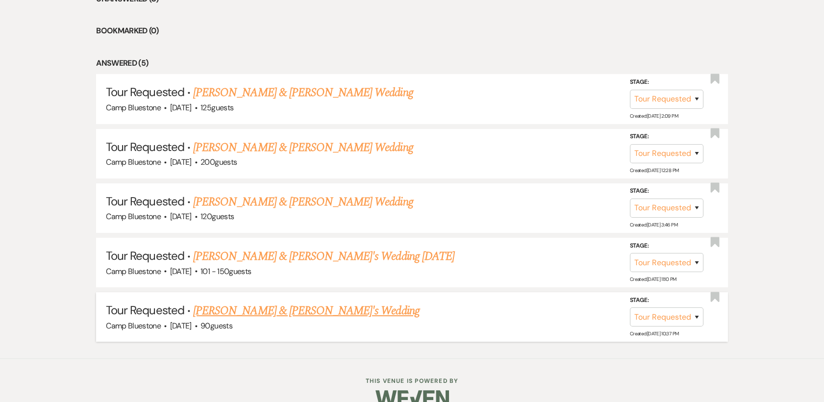
click at [254, 307] on link "[PERSON_NAME] & [PERSON_NAME]'s Wedding" at bounding box center [306, 311] width 226 height 18
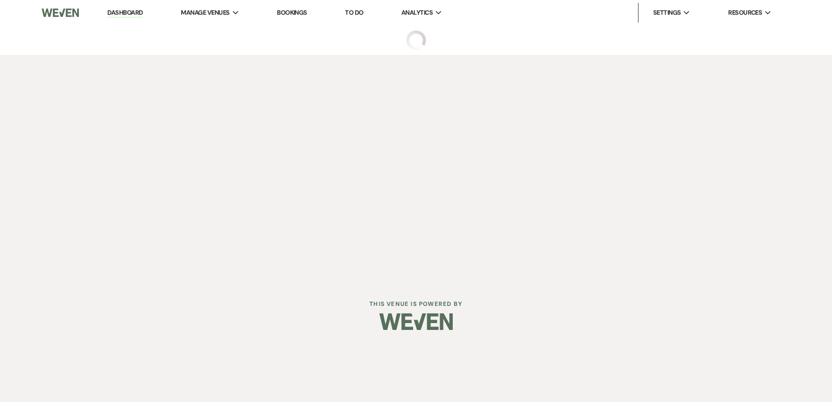
select select "2"
select select "1"
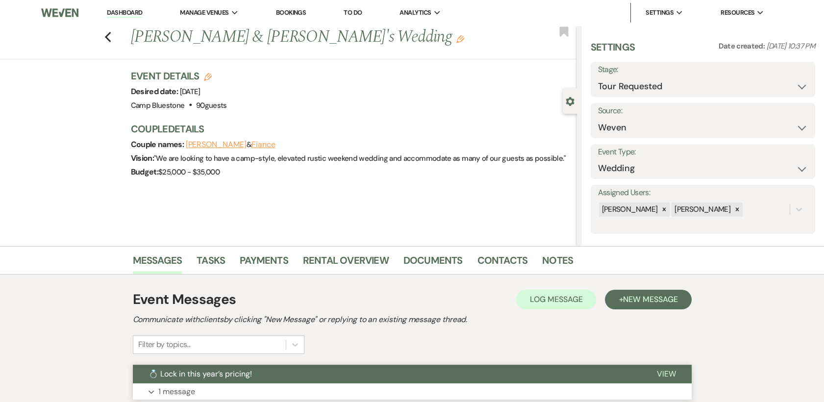
click at [665, 372] on span "View" at bounding box center [666, 374] width 19 height 10
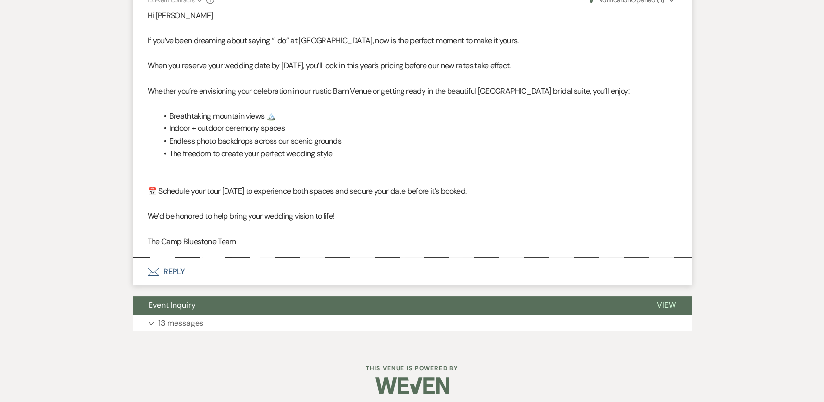
scroll to position [415, 0]
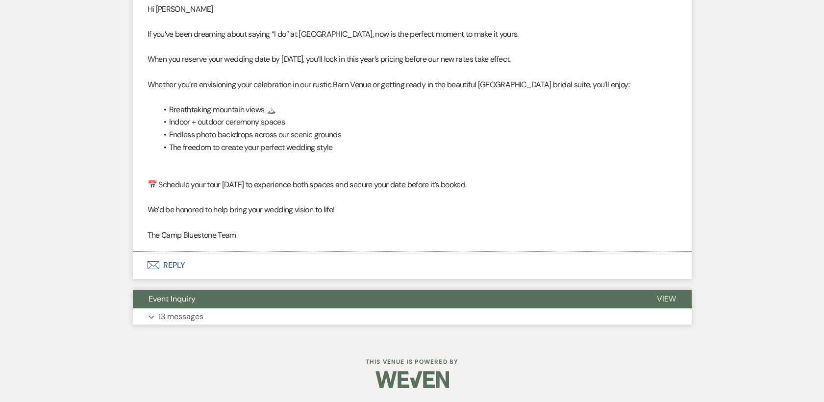
click at [664, 301] on span "View" at bounding box center [666, 299] width 19 height 10
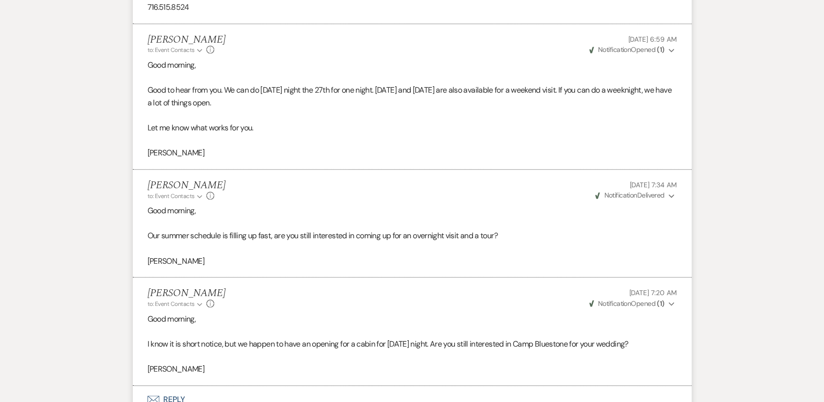
scroll to position [2198, 0]
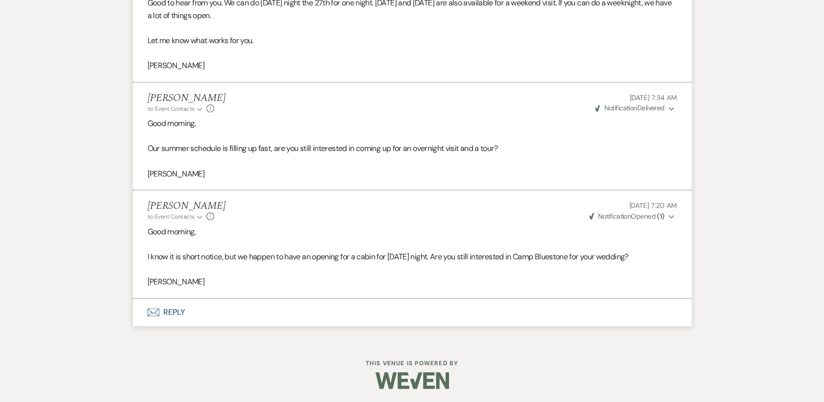
click at [169, 310] on button "Envelope Reply" at bounding box center [412, 311] width 559 height 27
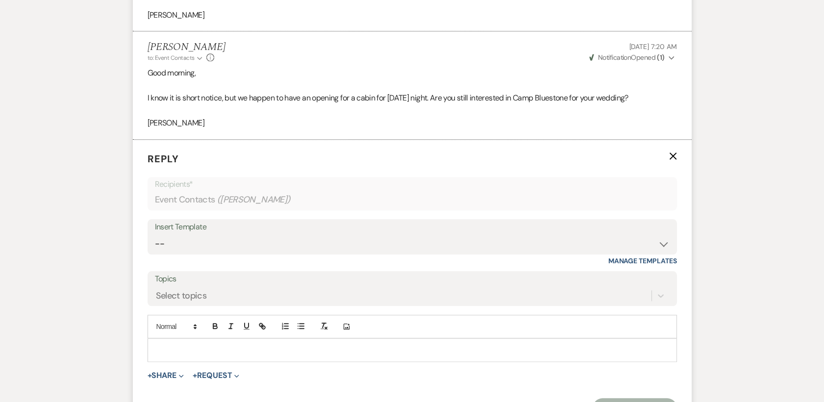
scroll to position [2439, 0]
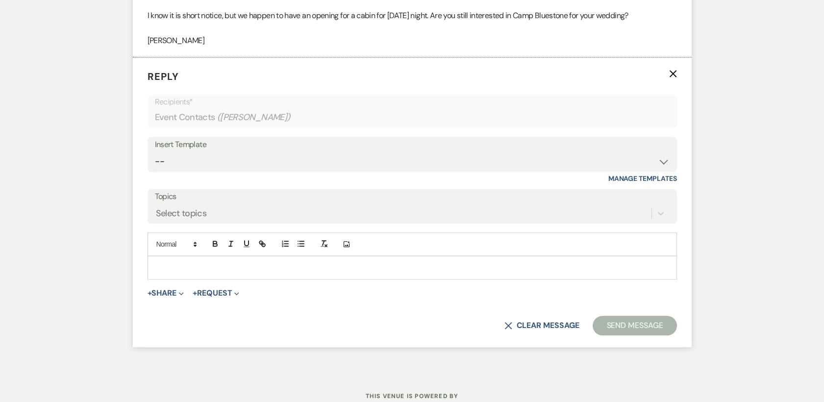
click at [168, 260] on div at bounding box center [412, 267] width 528 height 23
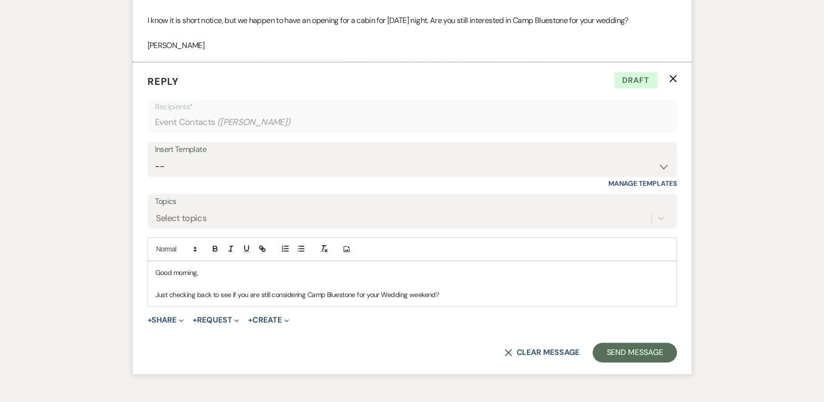
scroll to position [2494, 0]
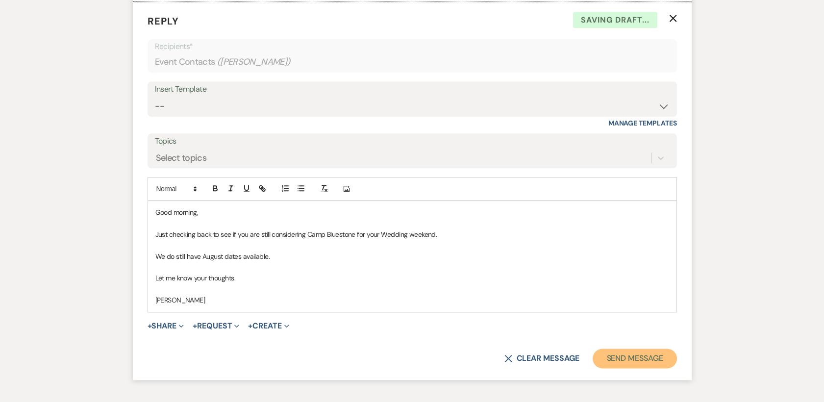
click at [630, 355] on button "Send Message" at bounding box center [635, 358] width 84 height 20
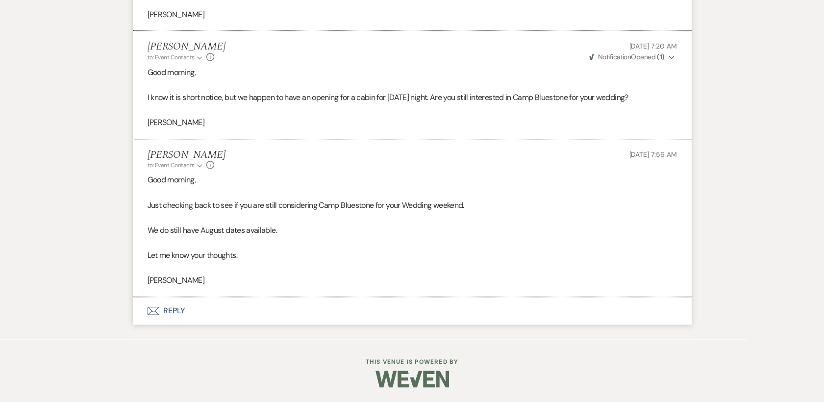
scroll to position [2356, 0]
select select "2"
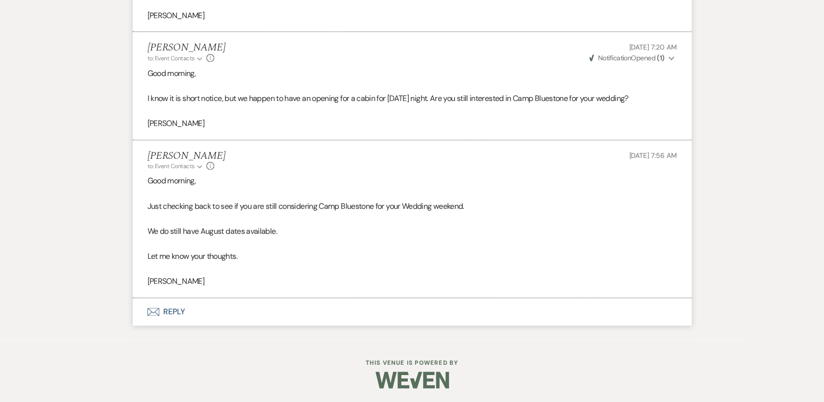
select select "2"
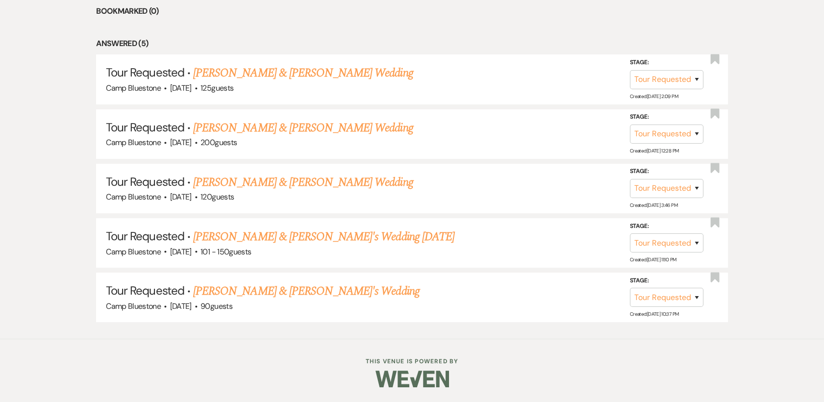
scroll to position [435, 0]
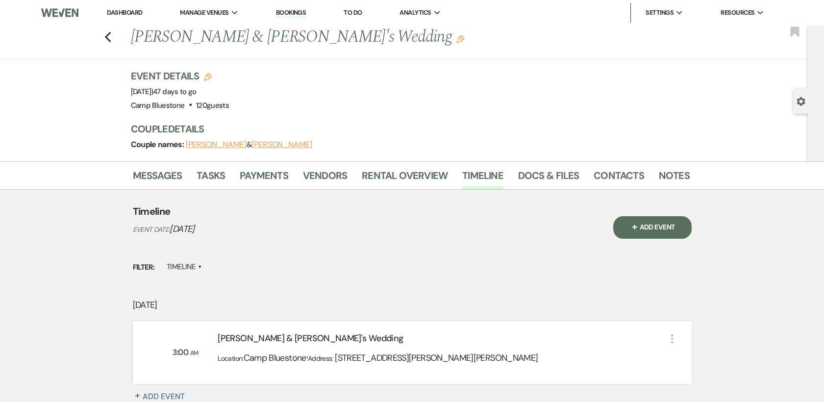
click at [120, 9] on link "Dashboard" at bounding box center [124, 12] width 35 height 8
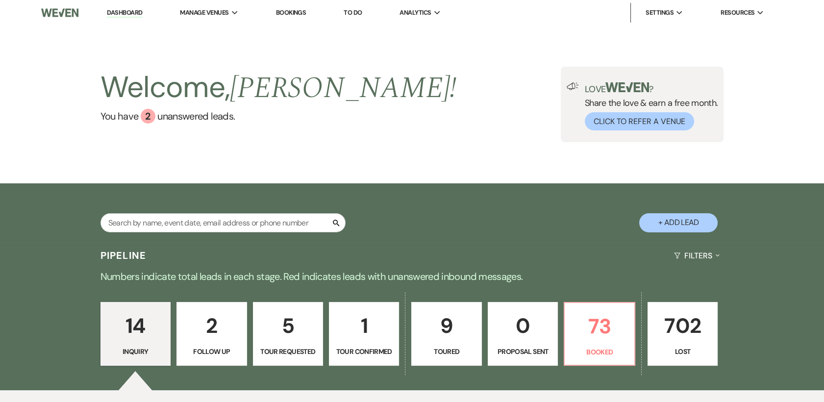
click at [204, 334] on p "2" at bounding box center [211, 325] width 57 height 33
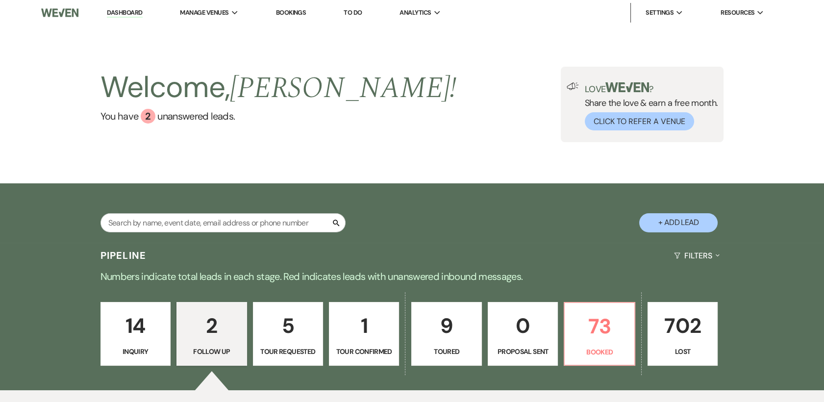
select select "9"
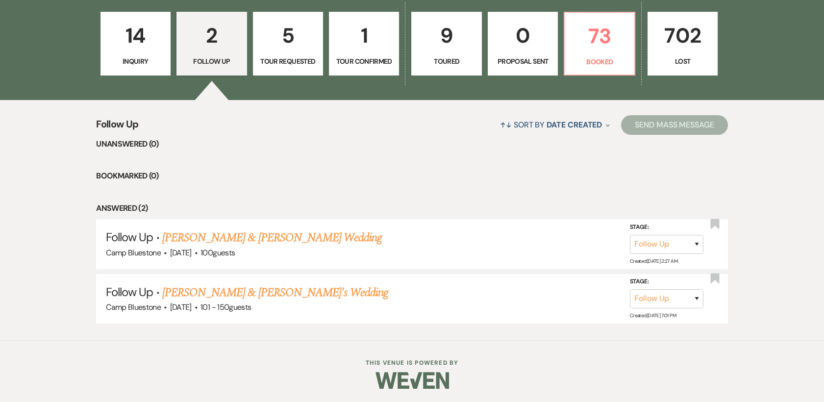
scroll to position [290, 0]
click at [260, 239] on link "[PERSON_NAME] & [PERSON_NAME] Wedding" at bounding box center [272, 238] width 220 height 18
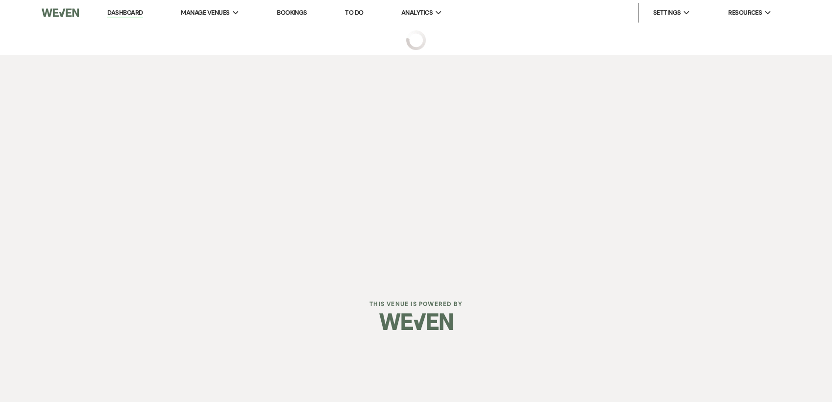
select select "9"
select select "1"
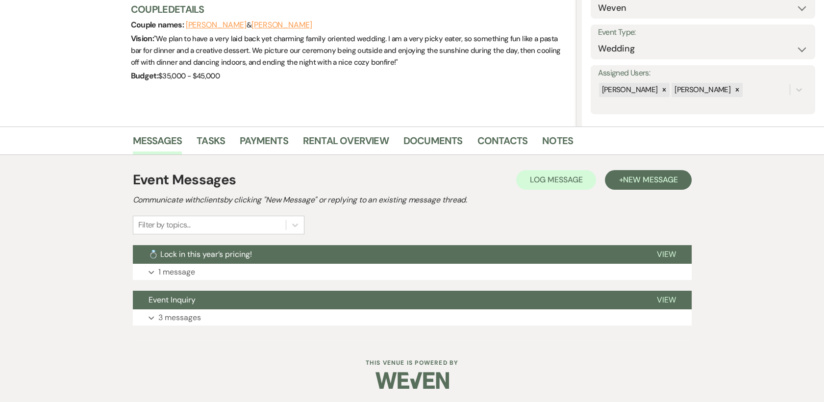
scroll to position [121, 0]
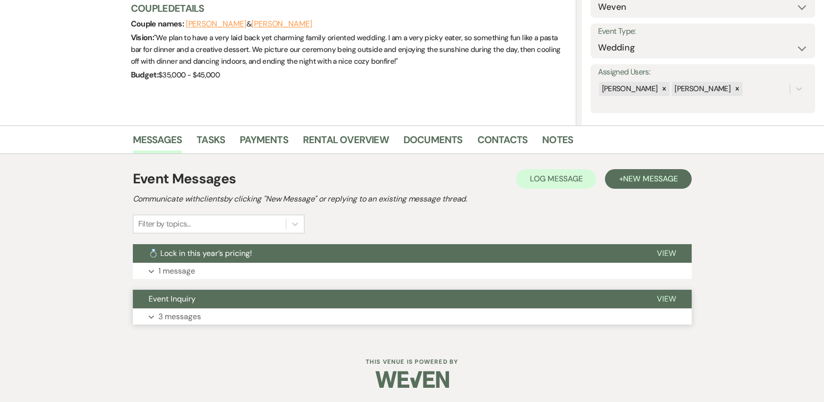
drag, startPoint x: 663, startPoint y: 299, endPoint x: 668, endPoint y: 293, distance: 7.7
click at [664, 297] on span "View" at bounding box center [666, 299] width 19 height 10
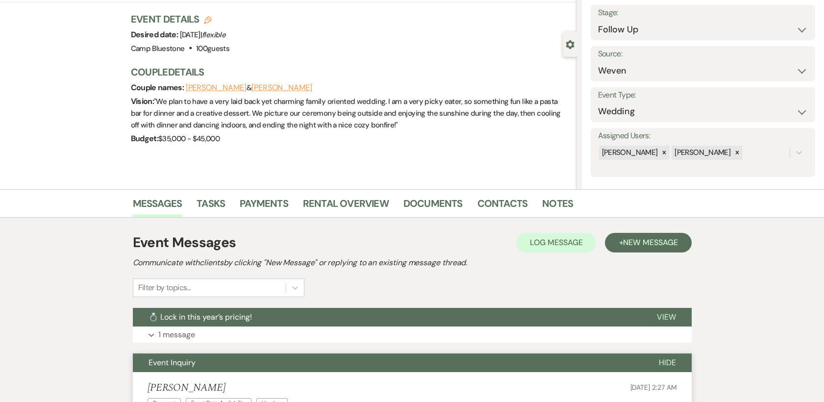
scroll to position [0, 0]
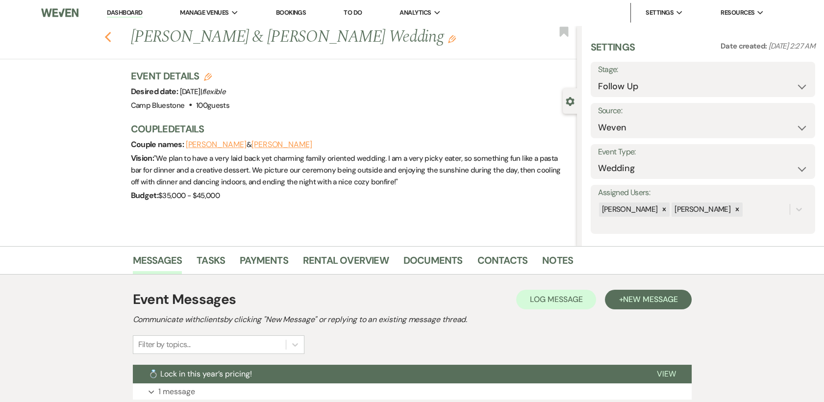
click at [112, 36] on icon "Previous" at bounding box center [107, 37] width 7 height 12
select select "9"
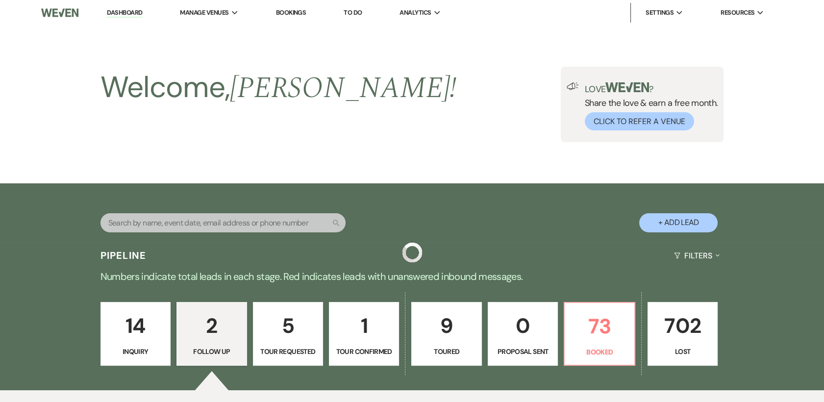
scroll to position [290, 0]
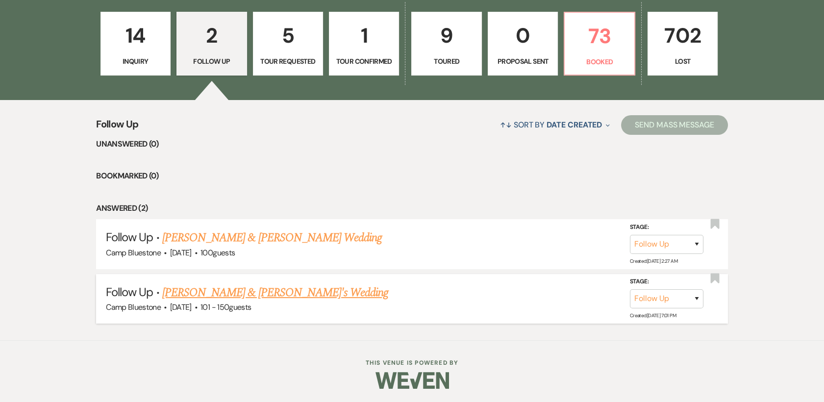
click at [225, 293] on link "[PERSON_NAME] & [PERSON_NAME]'s Wedding" at bounding box center [275, 293] width 226 height 18
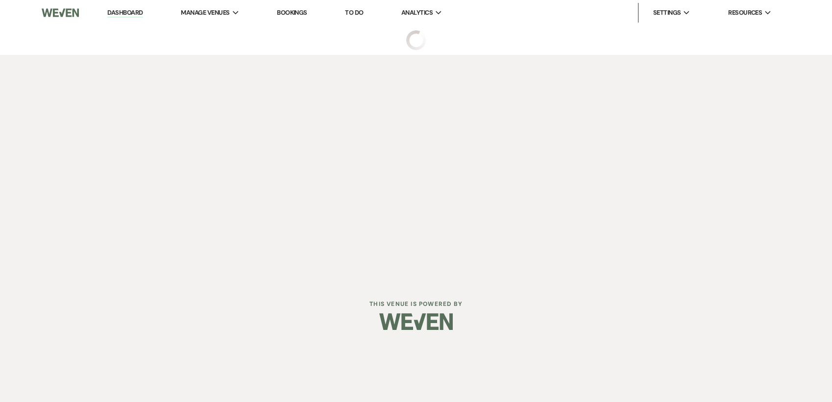
select select "9"
select select "2"
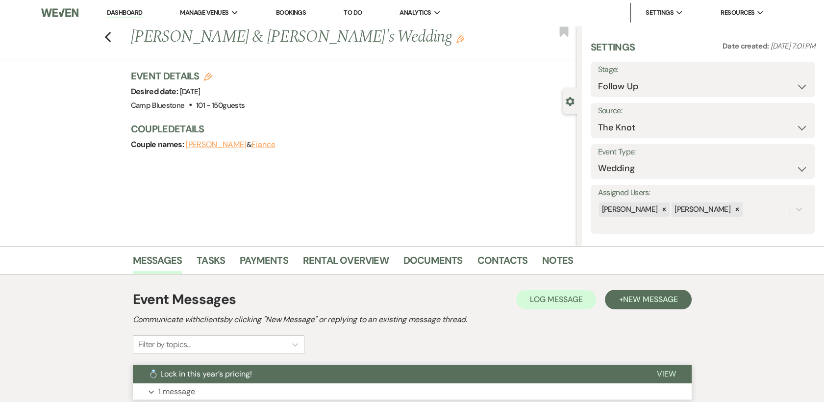
click at [664, 371] on span "View" at bounding box center [666, 374] width 19 height 10
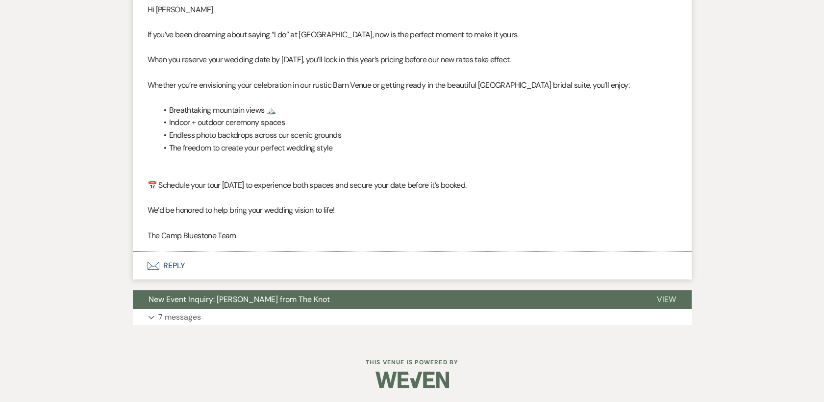
scroll to position [415, 0]
click at [667, 298] on span "View" at bounding box center [666, 299] width 19 height 10
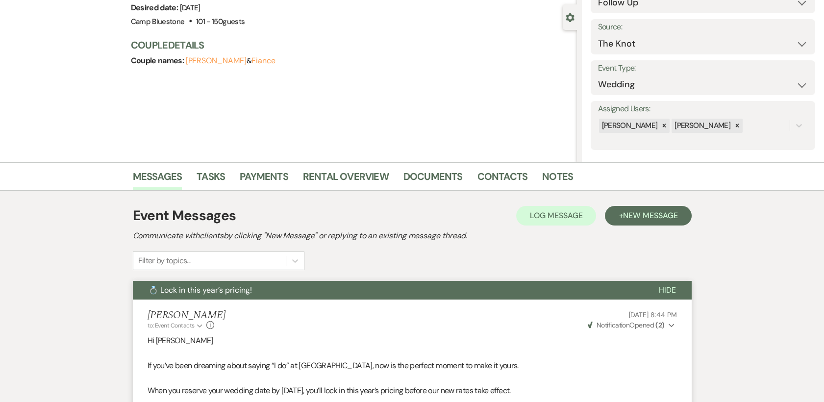
scroll to position [0, 0]
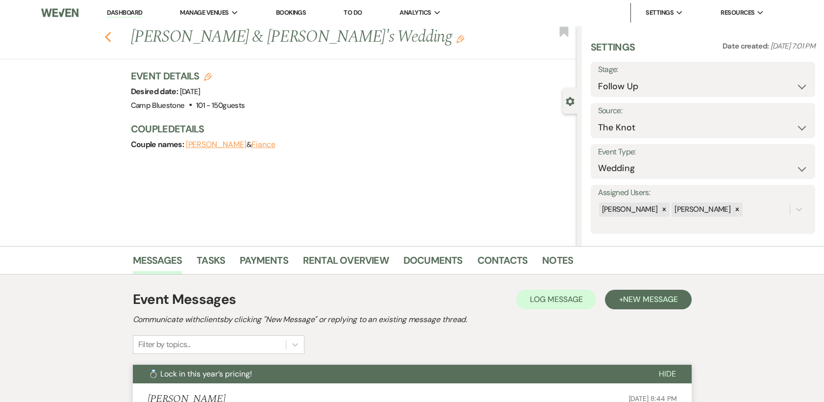
click at [111, 34] on use "button" at bounding box center [107, 37] width 6 height 11
select select "9"
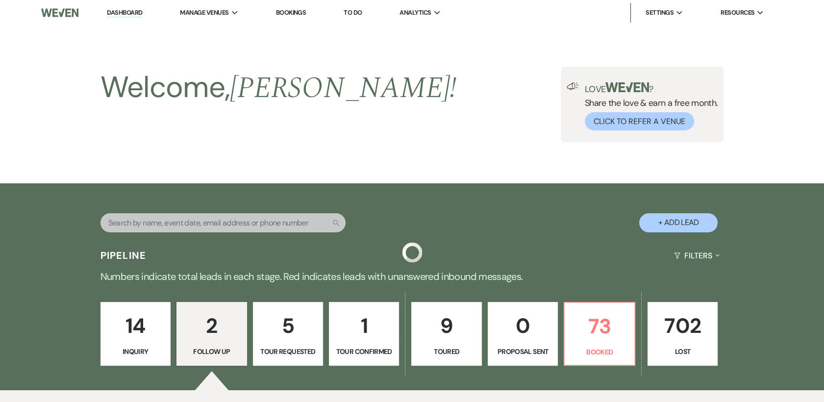
scroll to position [290, 0]
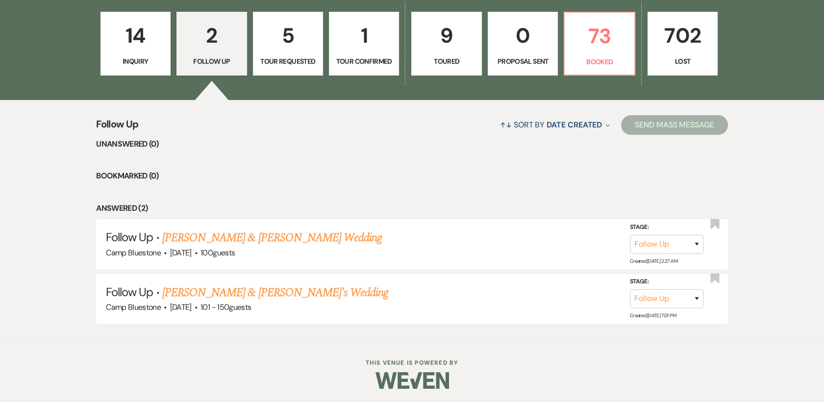
click at [448, 38] on p "9" at bounding box center [446, 35] width 57 height 33
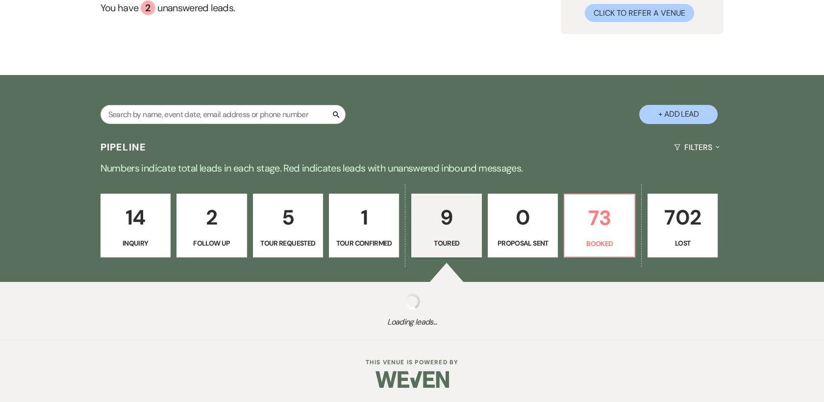
scroll to position [290, 0]
select select "5"
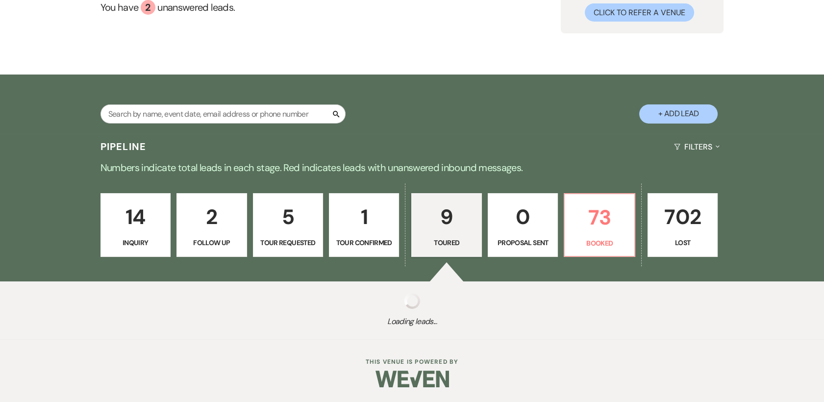
select select "5"
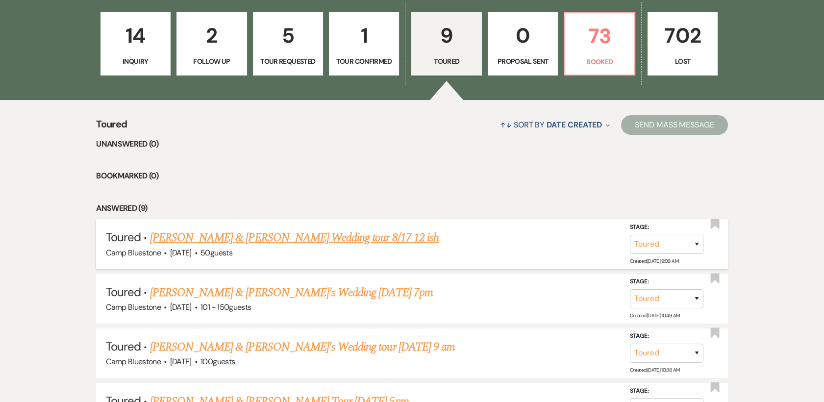
click at [212, 237] on link "[PERSON_NAME] & [PERSON_NAME] Wedding tour 8/17 12 ish" at bounding box center [294, 238] width 289 height 18
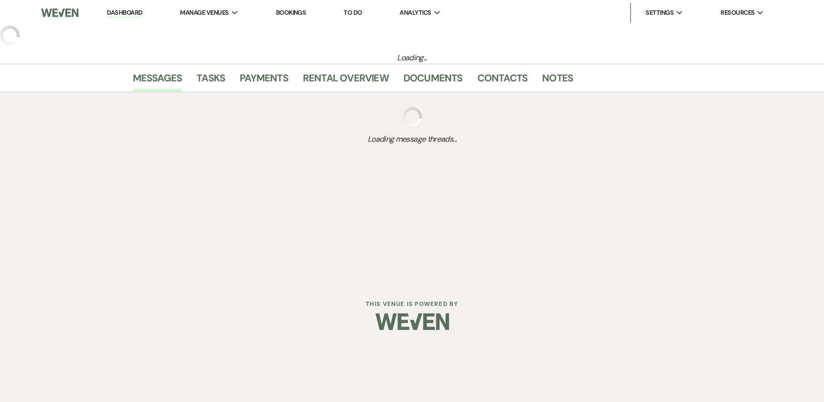
select select "5"
select select "1"
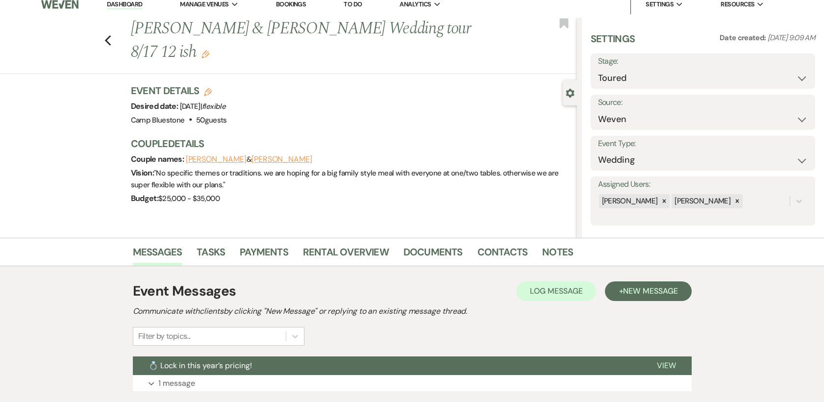
scroll to position [7, 0]
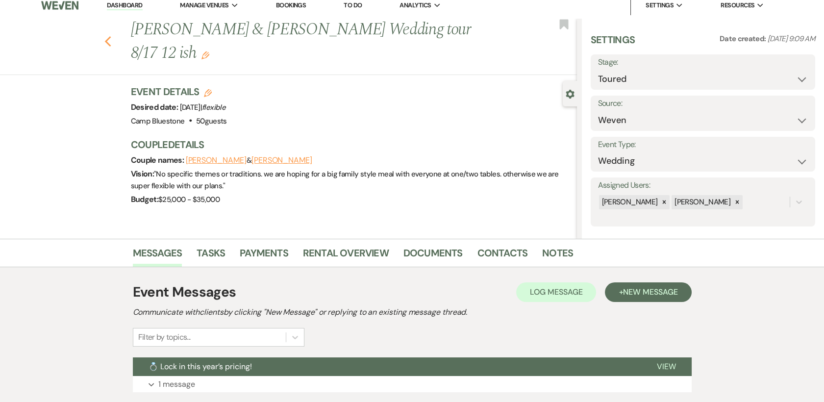
click at [110, 44] on icon "Previous" at bounding box center [107, 42] width 7 height 12
select select "5"
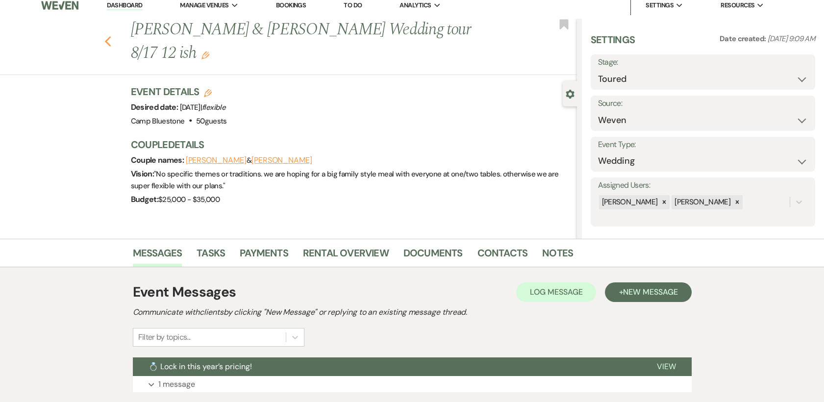
select select "5"
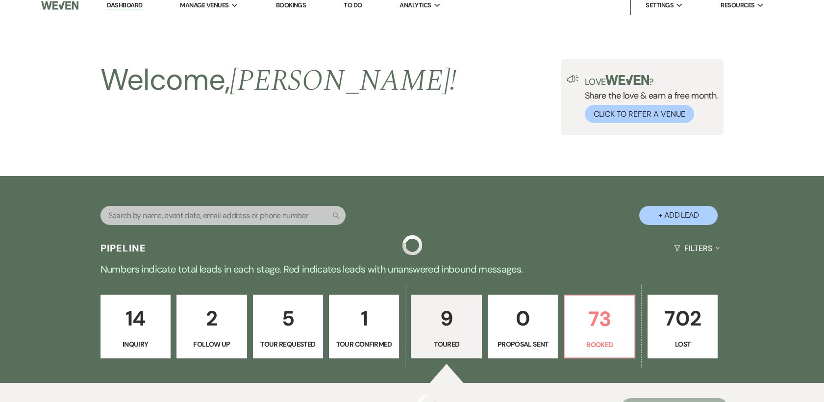
scroll to position [290, 0]
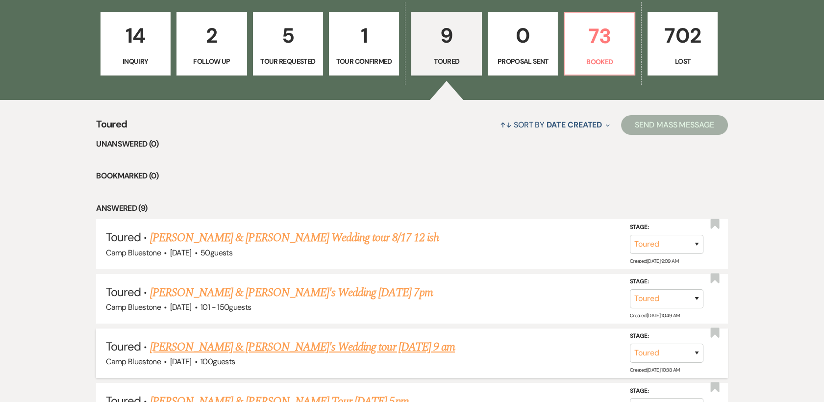
click at [223, 346] on link "[PERSON_NAME] & [PERSON_NAME]'s Wedding tour [DATE] 9 am" at bounding box center [302, 347] width 305 height 18
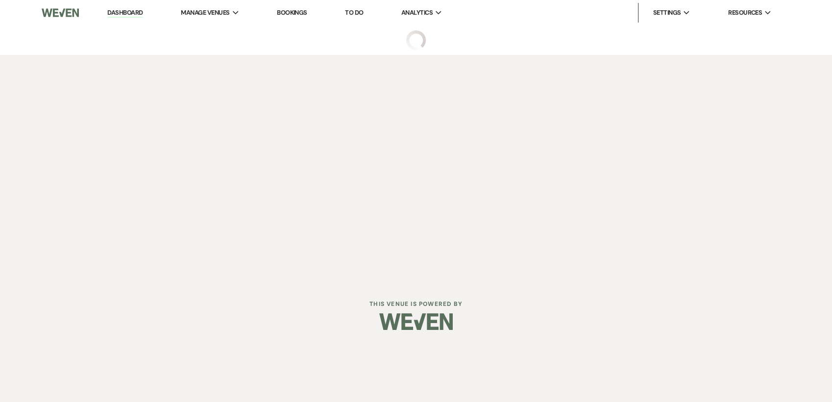
select select "5"
select select "1"
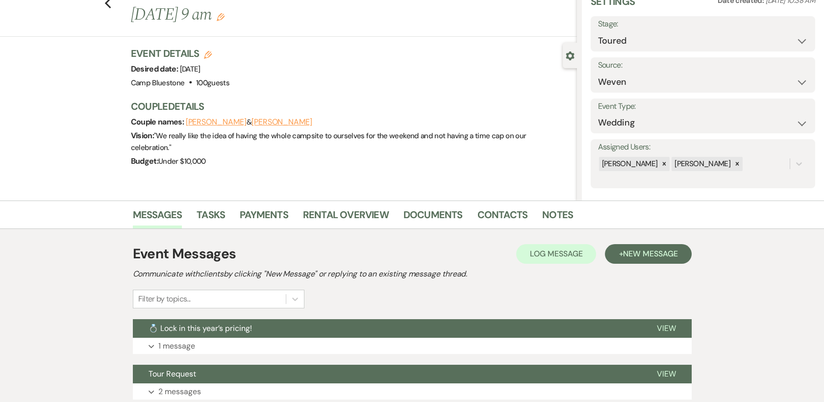
scroll to position [121, 0]
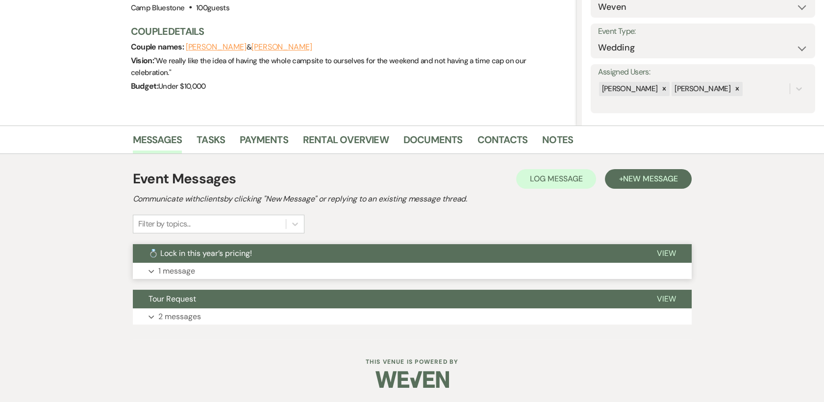
click at [664, 248] on span "View" at bounding box center [666, 253] width 19 height 10
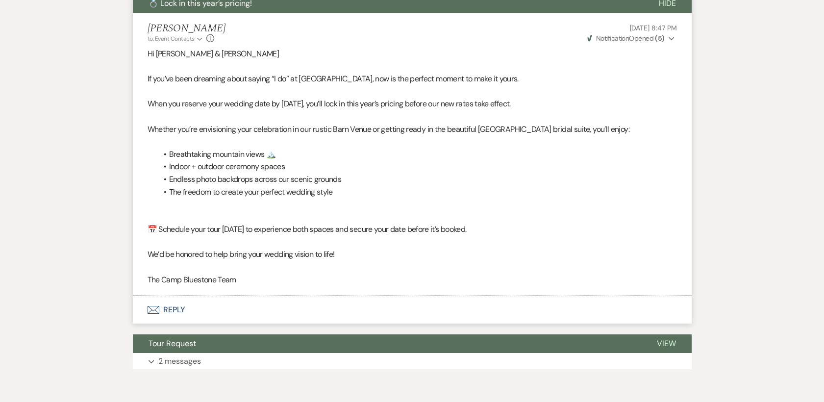
scroll to position [386, 0]
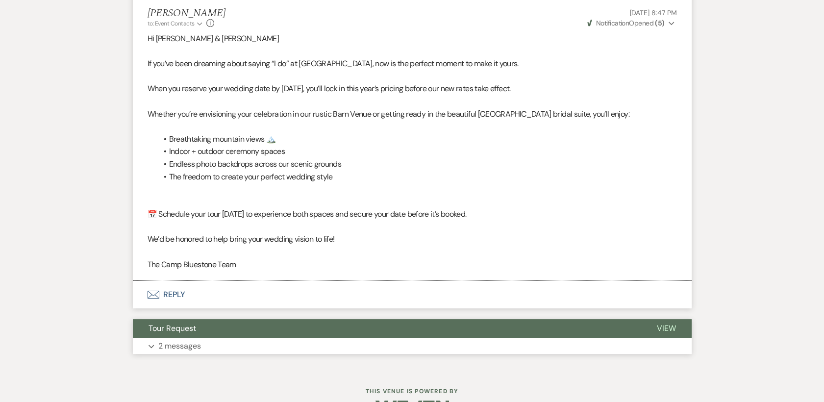
click at [667, 325] on span "View" at bounding box center [666, 328] width 19 height 10
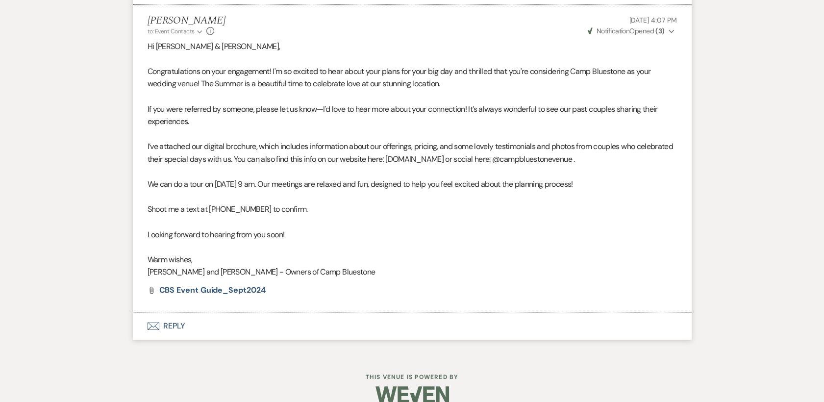
scroll to position [993, 0]
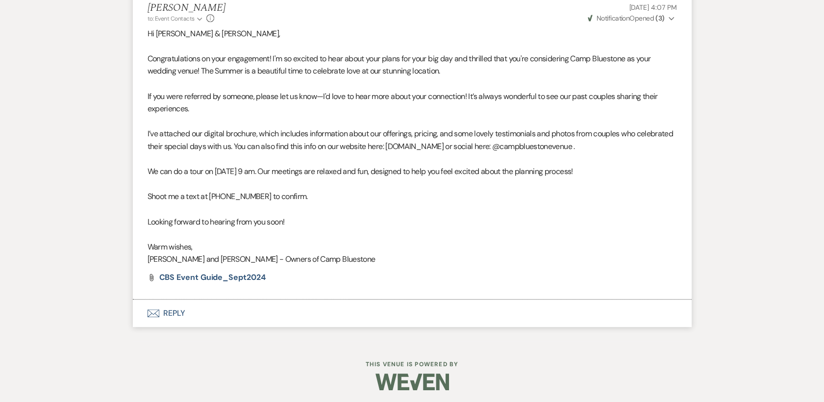
scroll to position [290, 0]
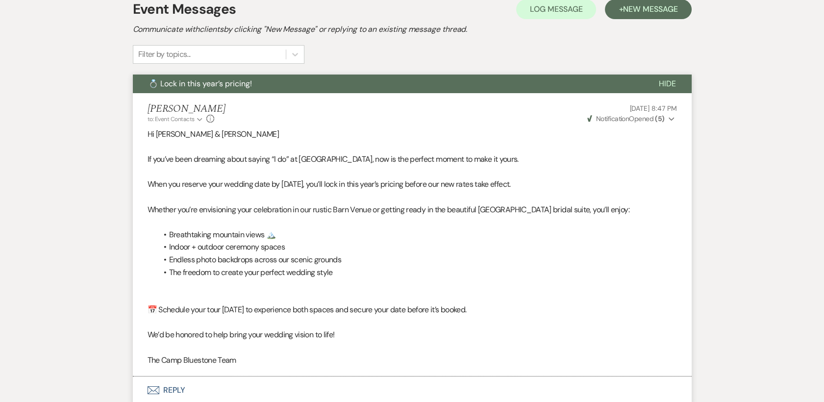
select select "5"
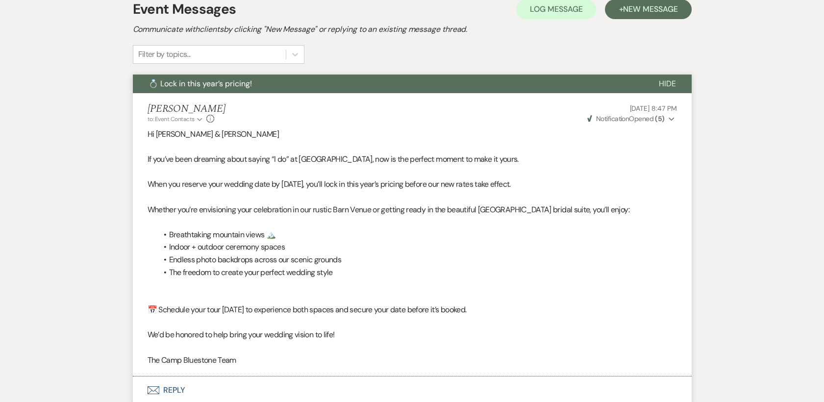
select select "5"
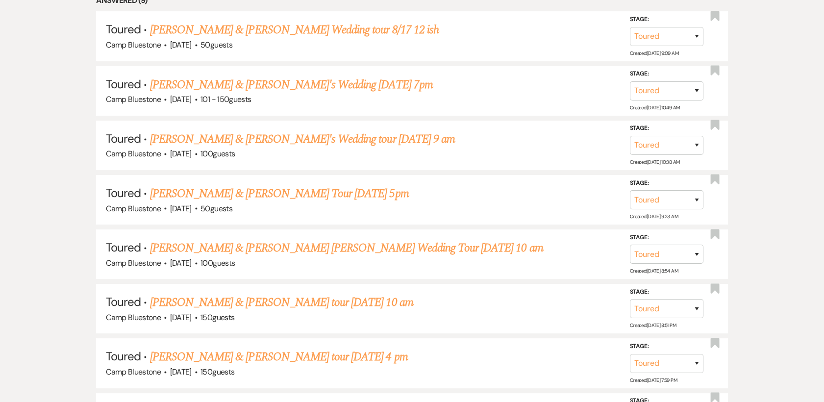
scroll to position [508, 0]
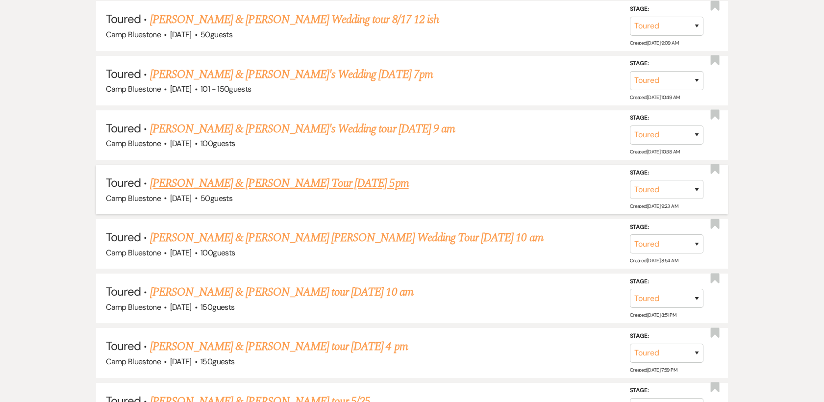
click at [243, 185] on link "[PERSON_NAME] & [PERSON_NAME] Tour [DATE] 5pm" at bounding box center [279, 183] width 259 height 18
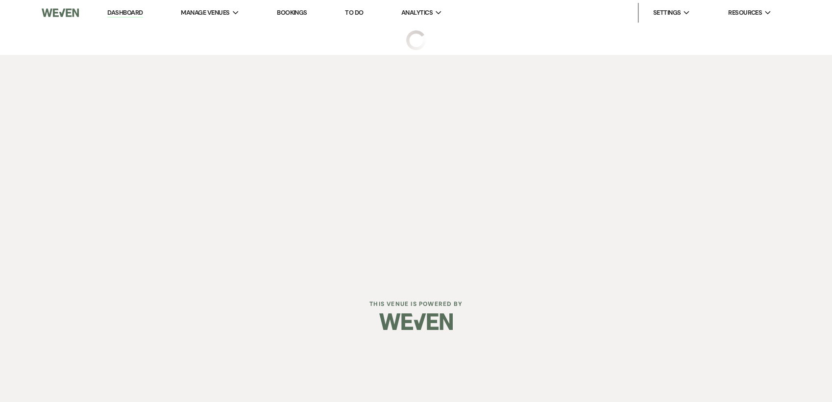
select select "5"
select select "1"
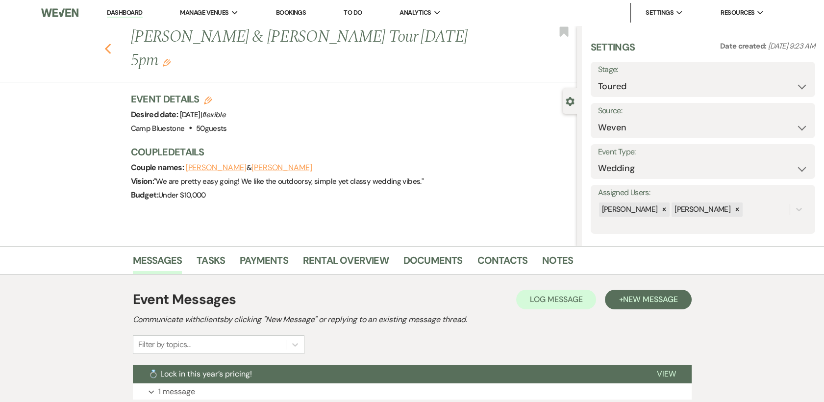
click at [111, 44] on use "button" at bounding box center [107, 49] width 6 height 11
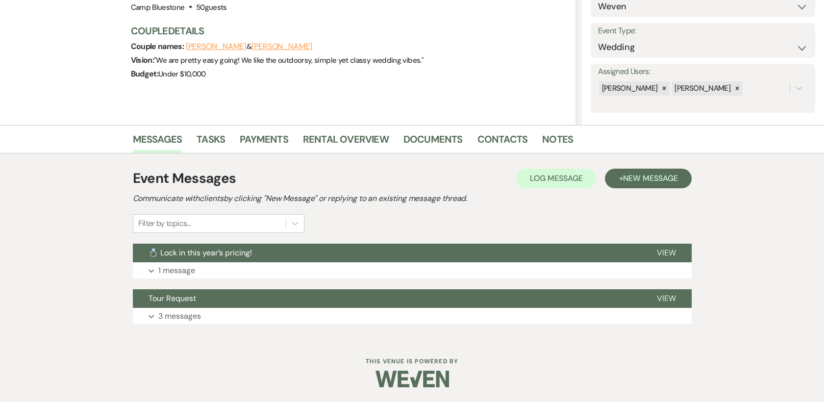
select select "5"
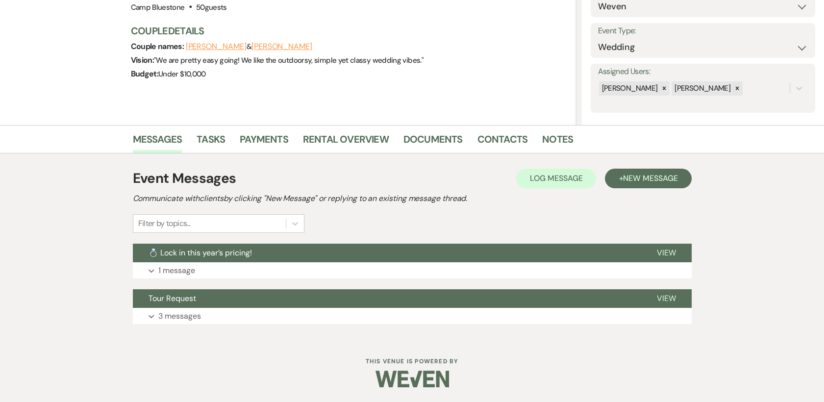
select select "5"
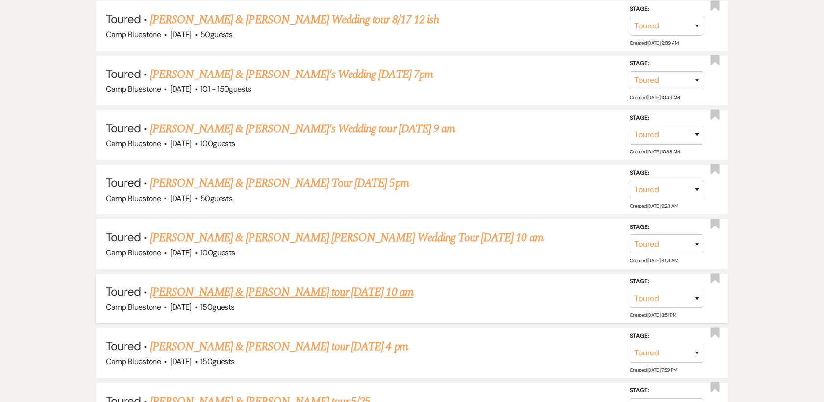
click at [232, 291] on link "[PERSON_NAME] & [PERSON_NAME] tour [DATE] 10 am" at bounding box center [281, 292] width 263 height 18
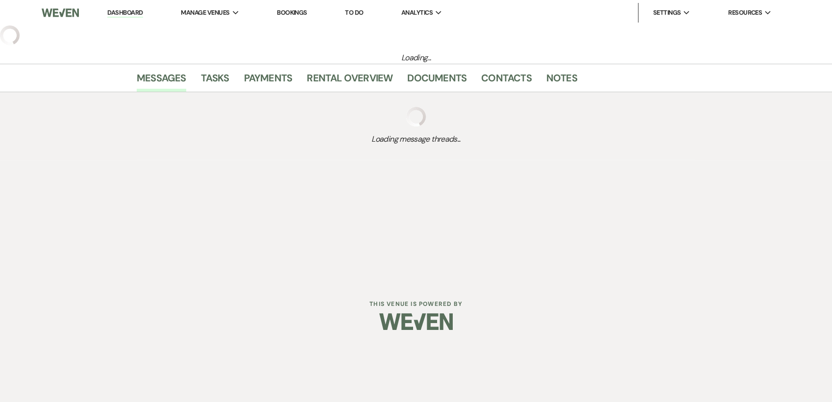
select select "5"
select select "1"
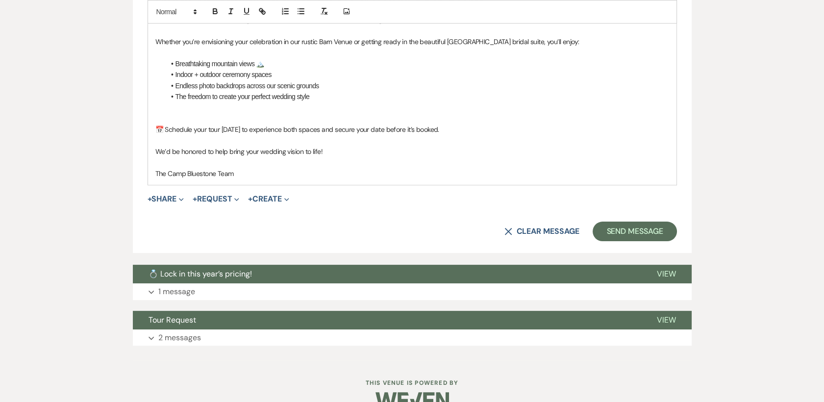
scroll to position [682, 0]
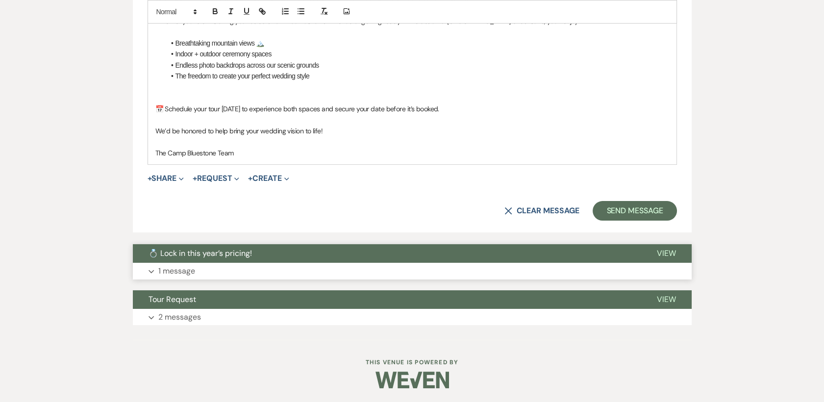
click at [670, 252] on span "View" at bounding box center [666, 253] width 19 height 10
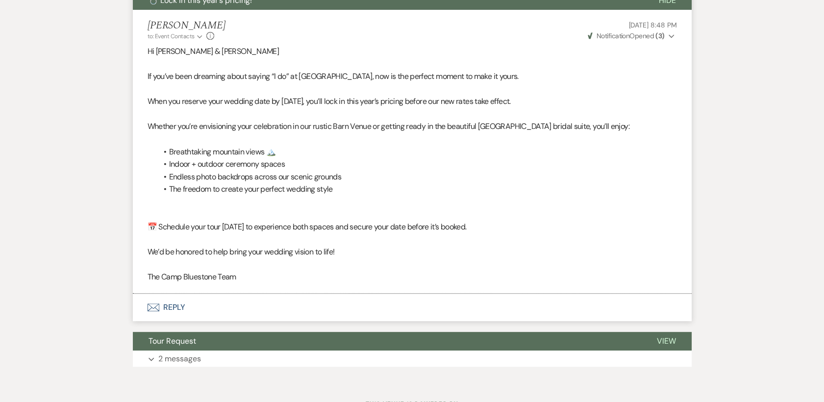
scroll to position [977, 0]
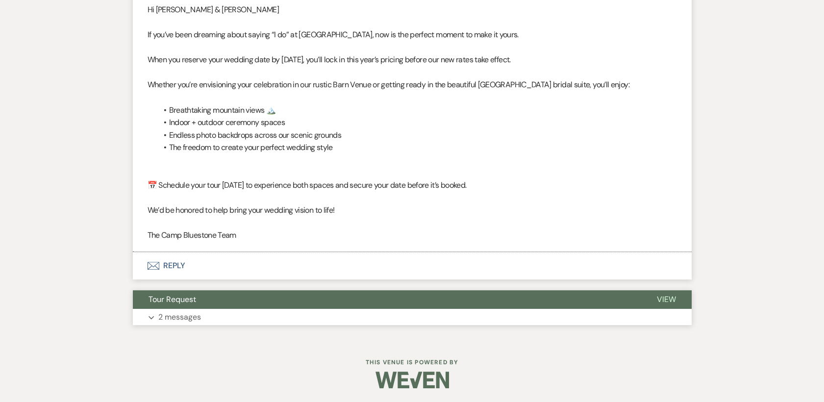
click at [676, 297] on button "View" at bounding box center [666, 299] width 50 height 19
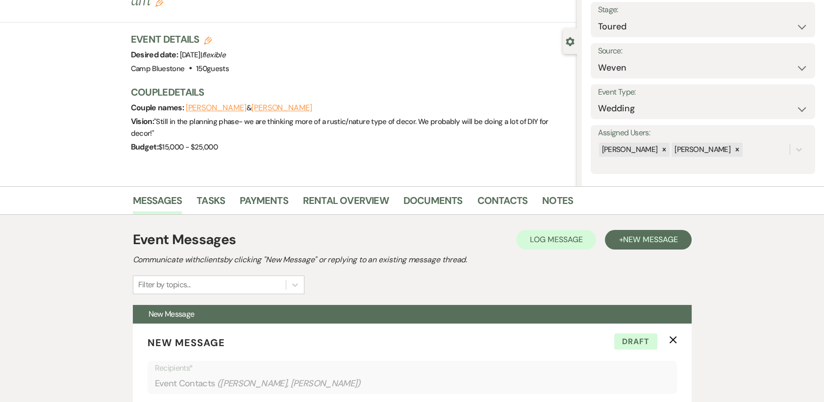
scroll to position [0, 0]
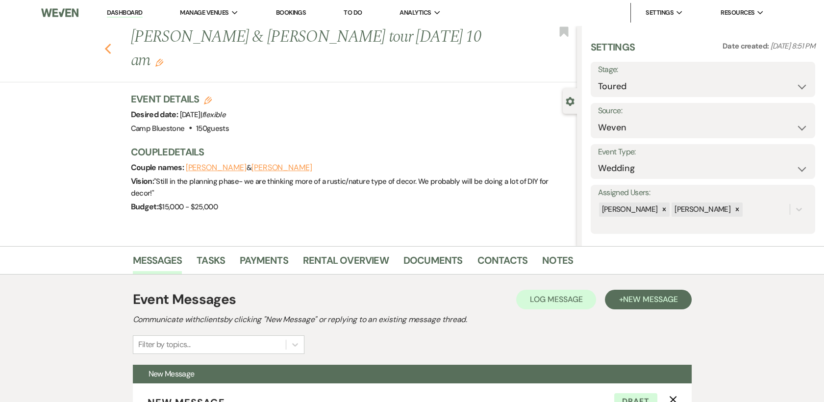
click at [110, 49] on use "button" at bounding box center [107, 49] width 6 height 11
select select "5"
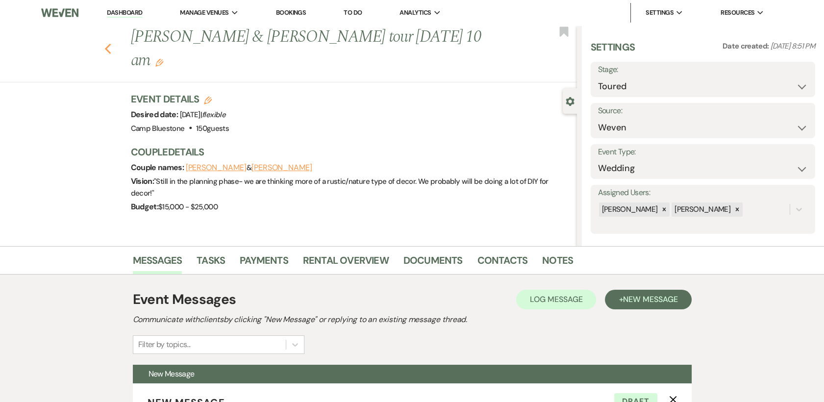
select select "5"
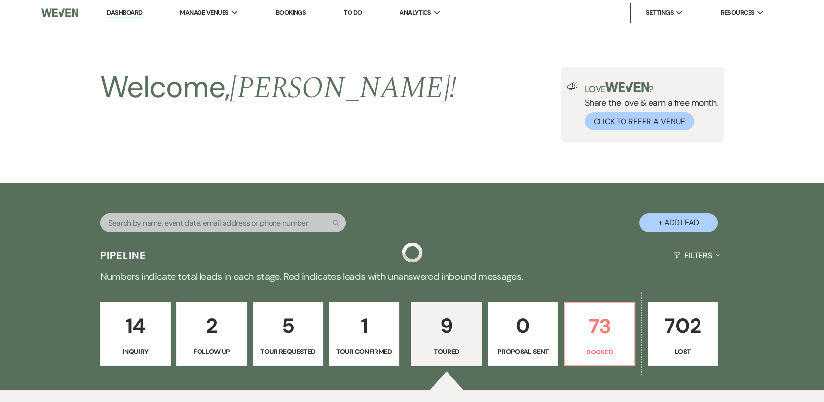
scroll to position [508, 0]
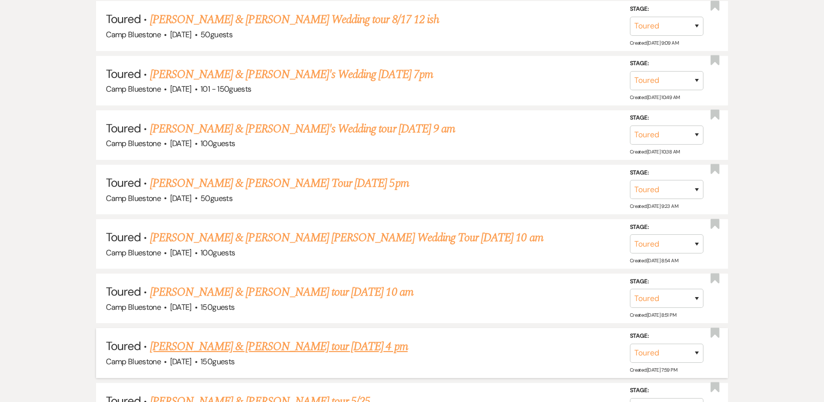
click at [228, 344] on link "[PERSON_NAME] & [PERSON_NAME] tour [DATE] 4 pm" at bounding box center [279, 347] width 258 height 18
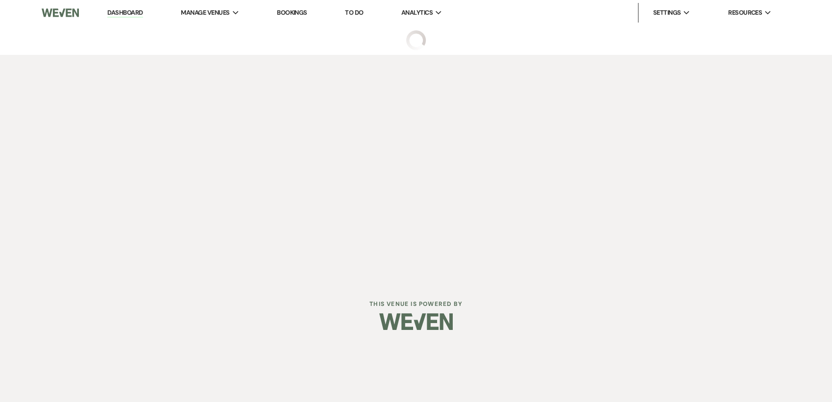
select select "5"
select select "1"
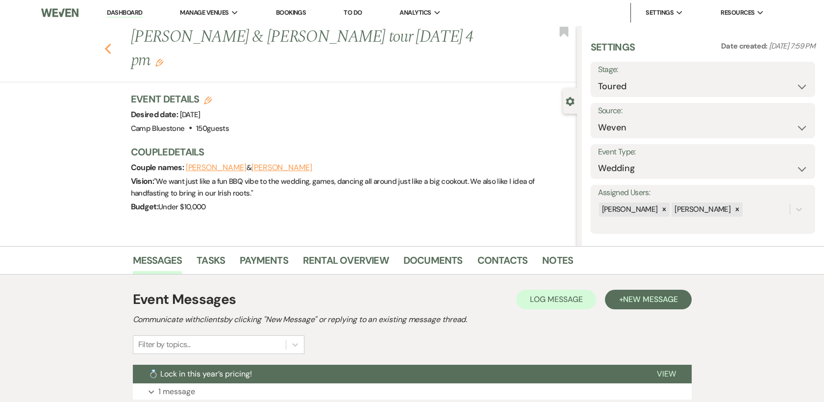
click at [112, 43] on icon "Previous" at bounding box center [107, 49] width 7 height 12
select select "5"
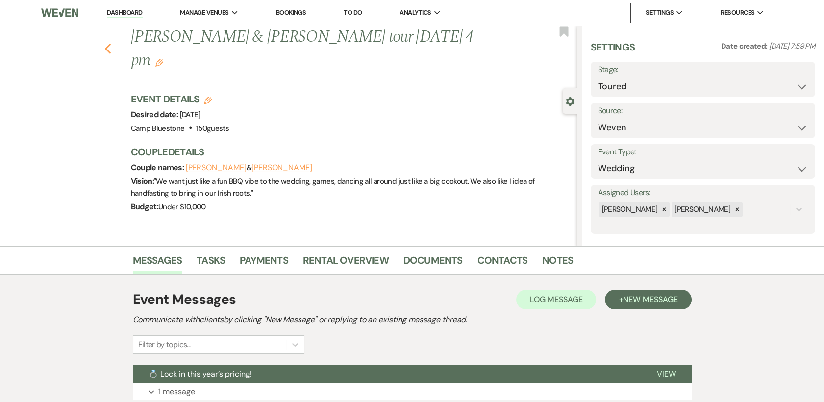
select select "5"
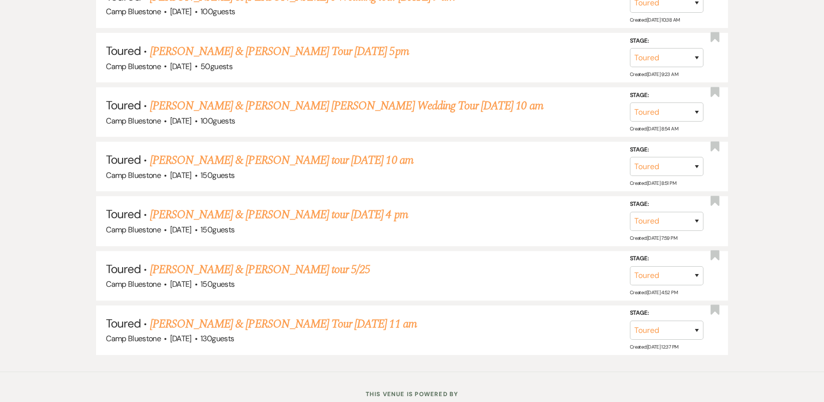
scroll to position [644, 0]
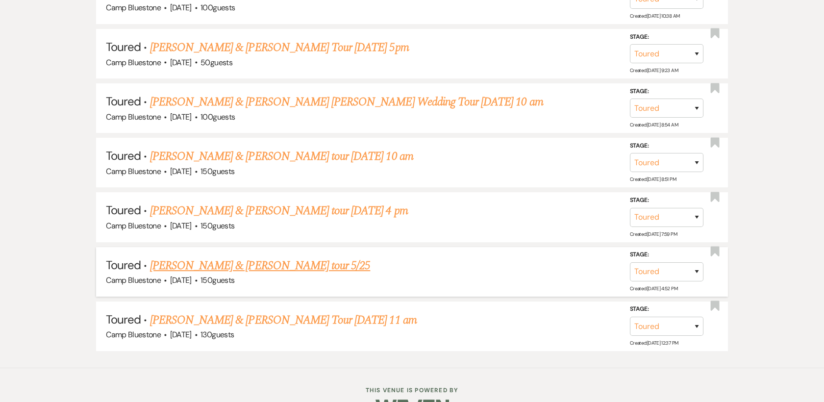
click at [231, 264] on link "[PERSON_NAME] & [PERSON_NAME] tour 5/25" at bounding box center [260, 266] width 221 height 18
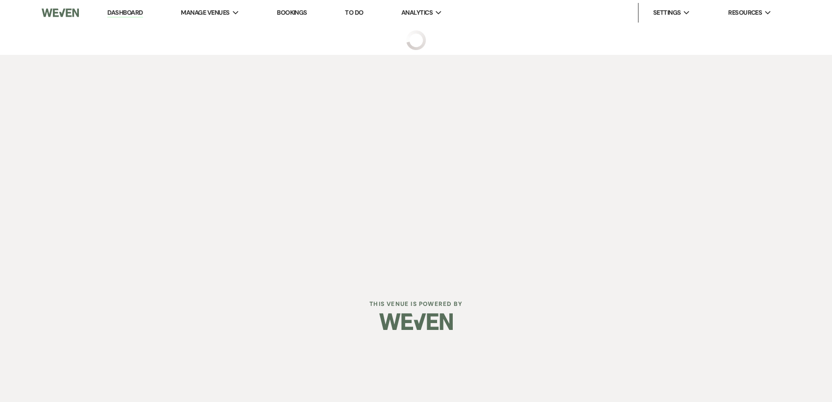
select select "5"
select select "1"
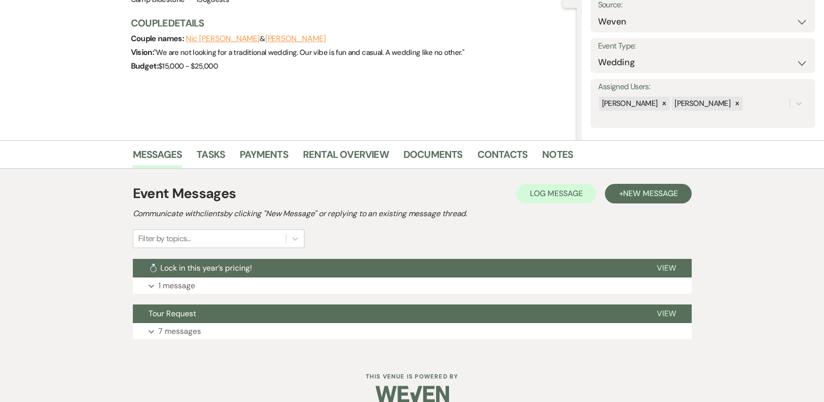
scroll to position [121, 0]
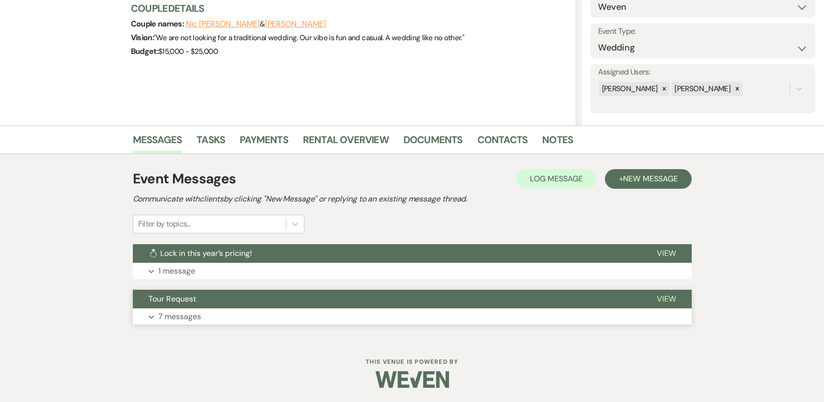
click at [668, 298] on span "View" at bounding box center [666, 299] width 19 height 10
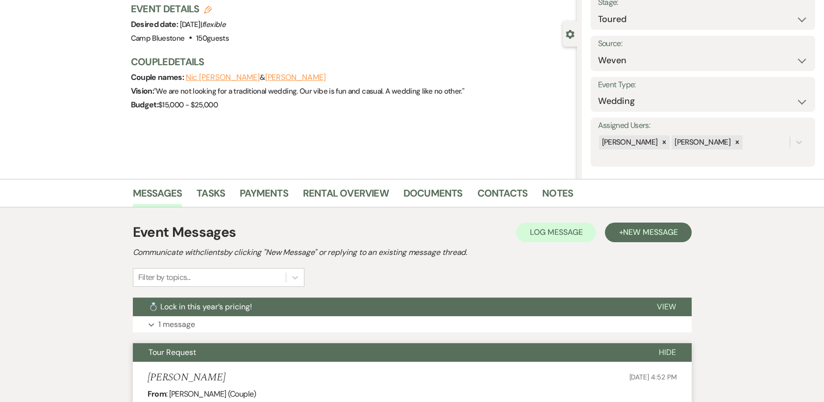
scroll to position [0, 0]
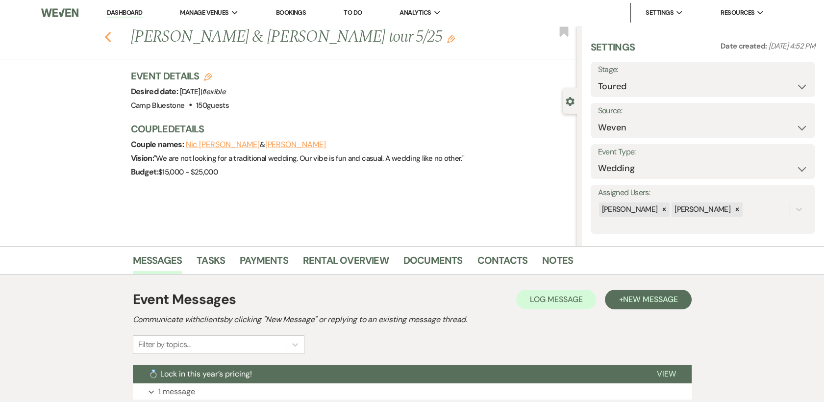
click at [108, 36] on icon "Previous" at bounding box center [107, 37] width 7 height 12
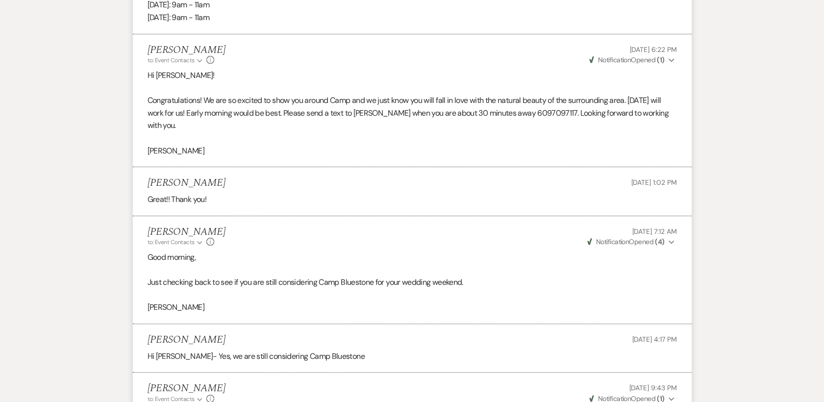
select select "5"
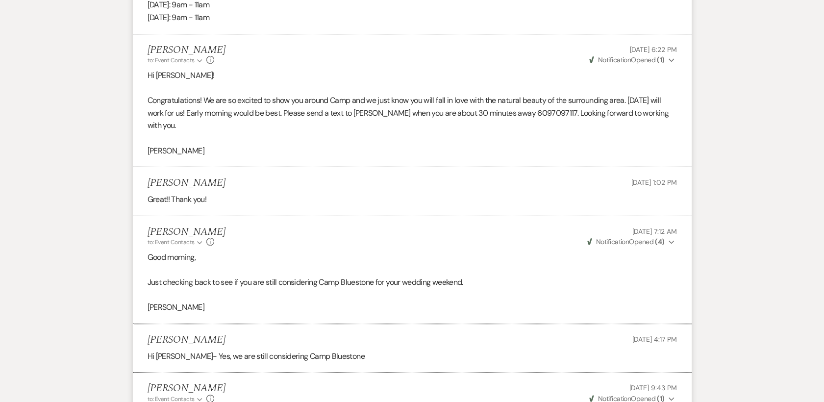
select select "5"
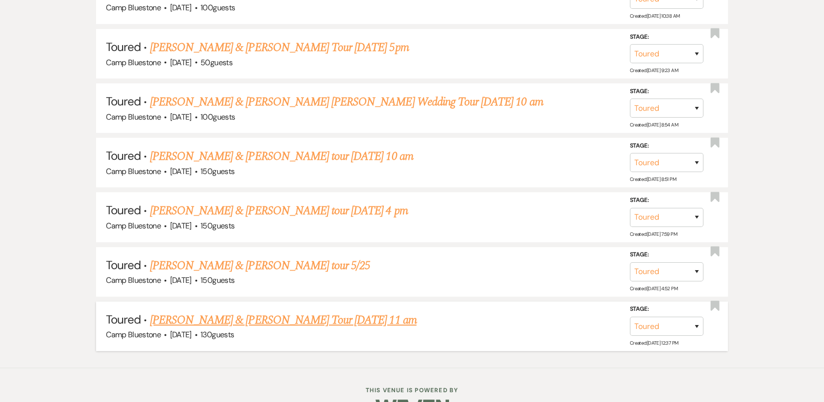
click at [226, 317] on link "[PERSON_NAME] & [PERSON_NAME] Tour [DATE] 11 am" at bounding box center [283, 320] width 267 height 18
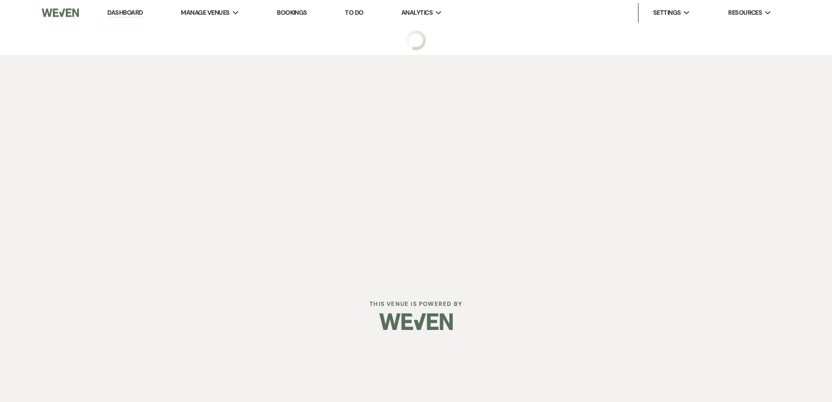
select select "5"
select select "1"
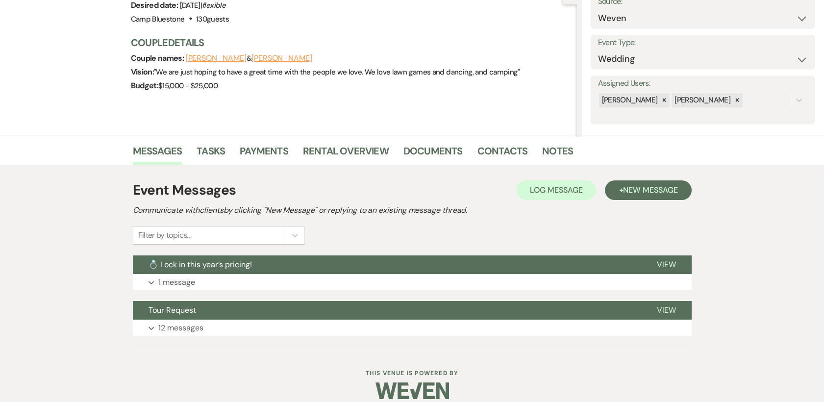
scroll to position [121, 0]
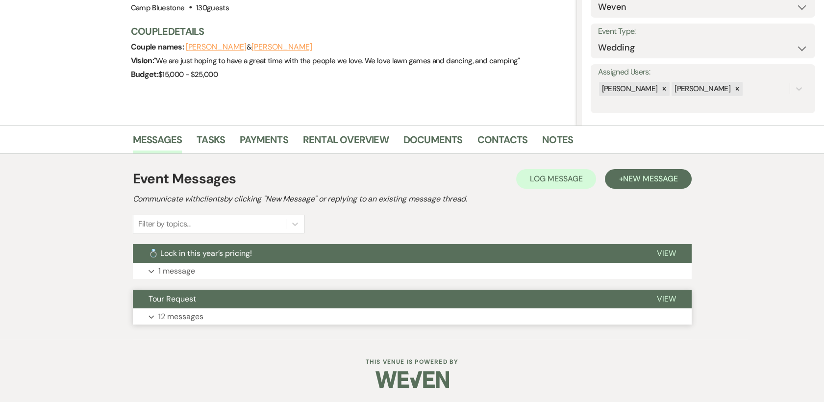
click at [661, 296] on span "View" at bounding box center [666, 299] width 19 height 10
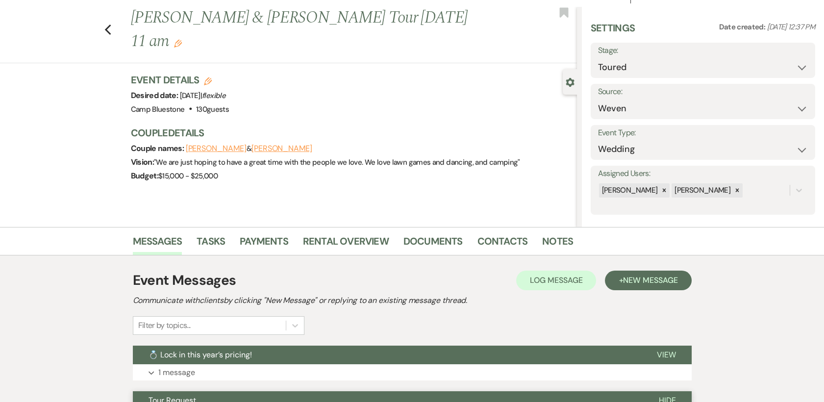
scroll to position [0, 0]
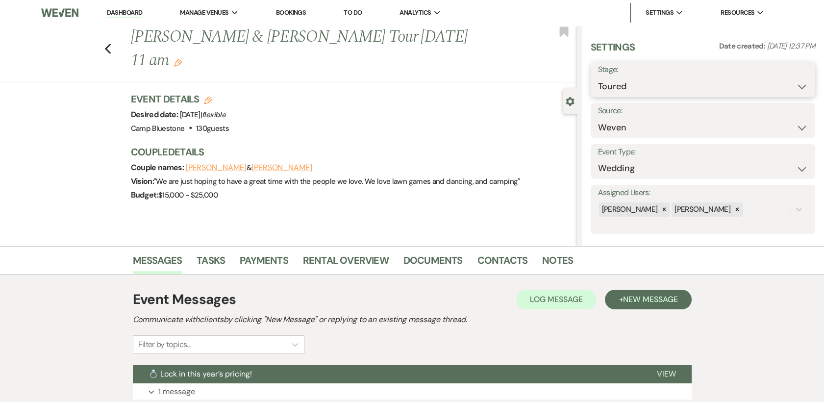
click at [791, 85] on select "Inquiry Follow Up Tour Requested Tour Confirmed Toured Proposal Sent Booked Lost" at bounding box center [703, 86] width 210 height 19
select select "8"
click at [598, 77] on select "Inquiry Follow Up Tour Requested Tour Confirmed Toured Proposal Sent Booked Lost" at bounding box center [703, 86] width 210 height 19
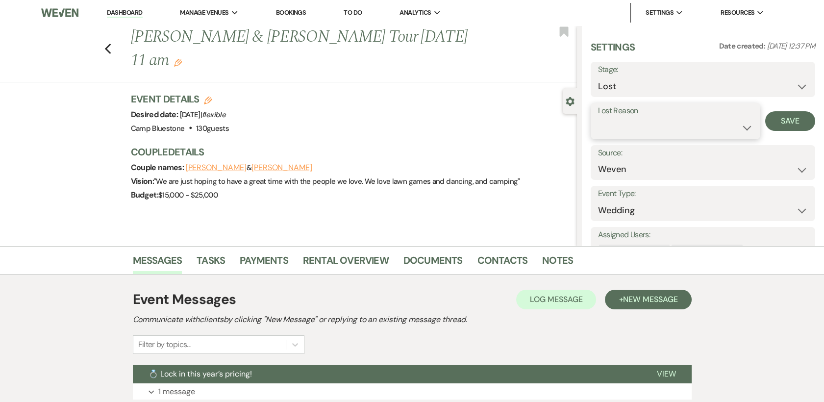
click at [742, 126] on select "Booked Elsewhere Budget Date Unavailable No Response Not a Good Match Capacity …" at bounding box center [675, 127] width 155 height 19
select select "5"
click at [598, 118] on select "Booked Elsewhere Budget Date Unavailable No Response Not a Good Match Capacity …" at bounding box center [675, 127] width 155 height 19
click at [780, 117] on button "Save" at bounding box center [790, 121] width 50 height 20
click at [121, 10] on link "Dashboard" at bounding box center [124, 12] width 35 height 9
